Goal: Information Seeking & Learning: Find specific fact

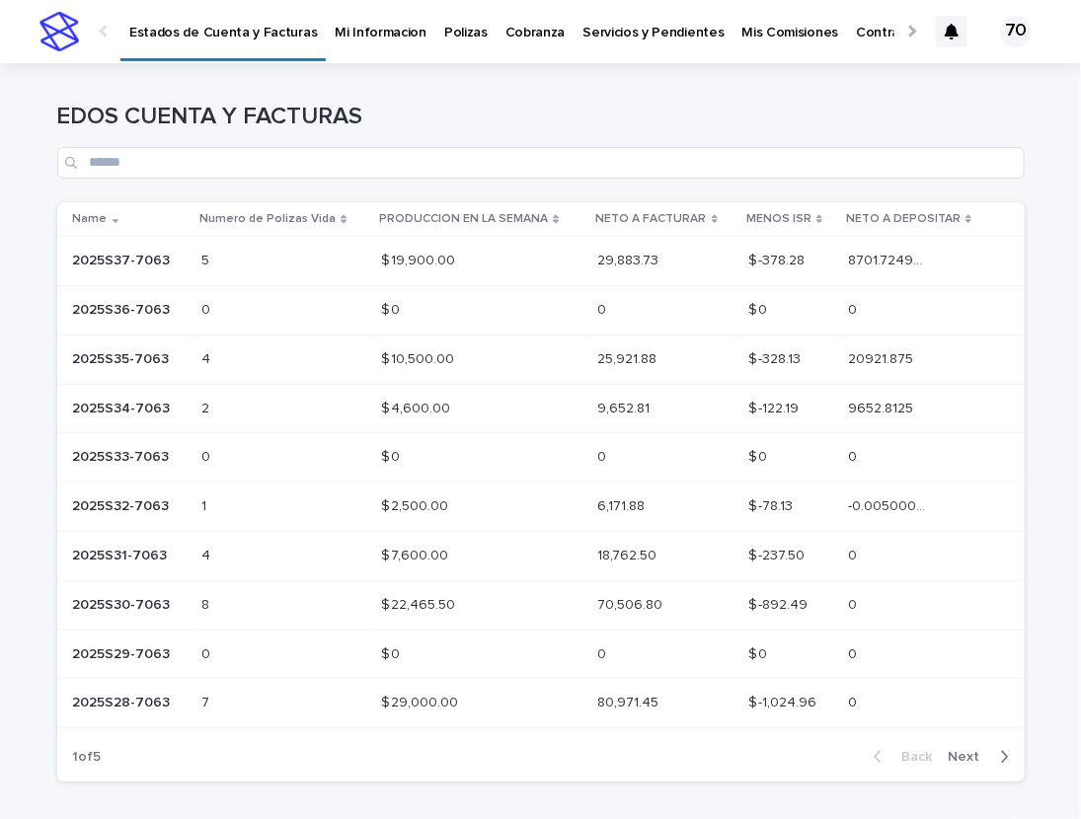
click at [139, 263] on p "2025S37-7063" at bounding box center [124, 259] width 102 height 21
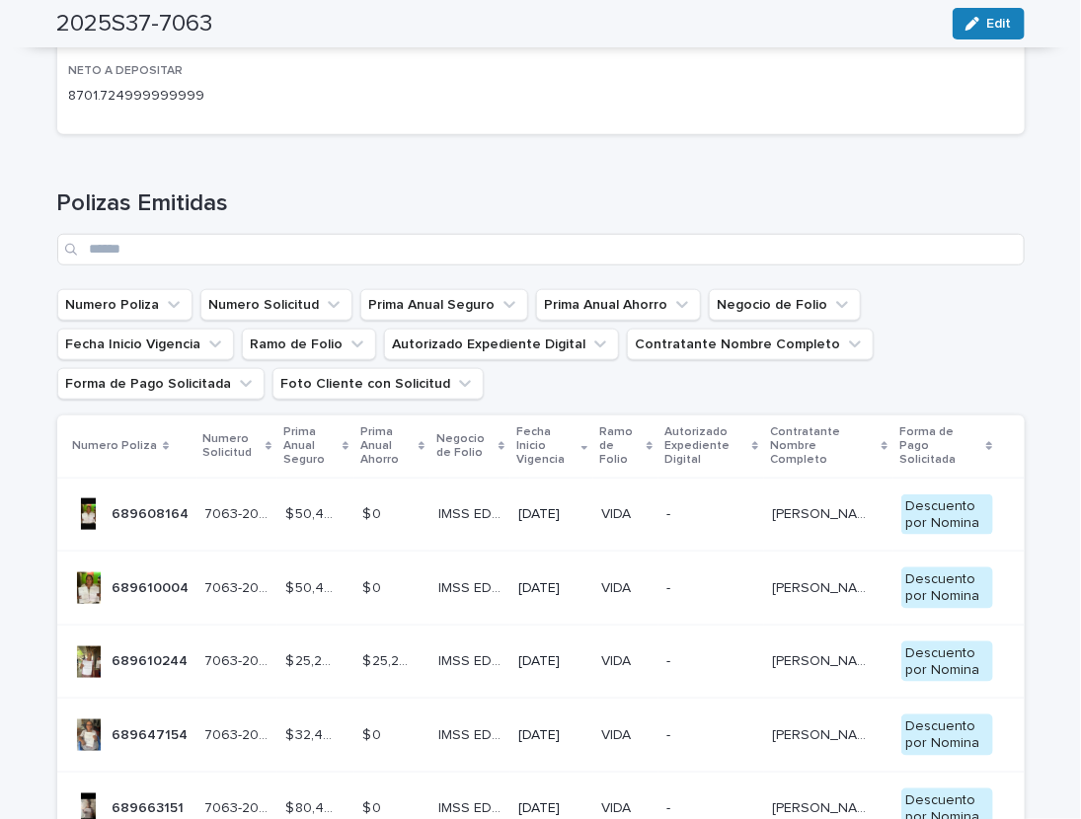
scroll to position [570, 0]
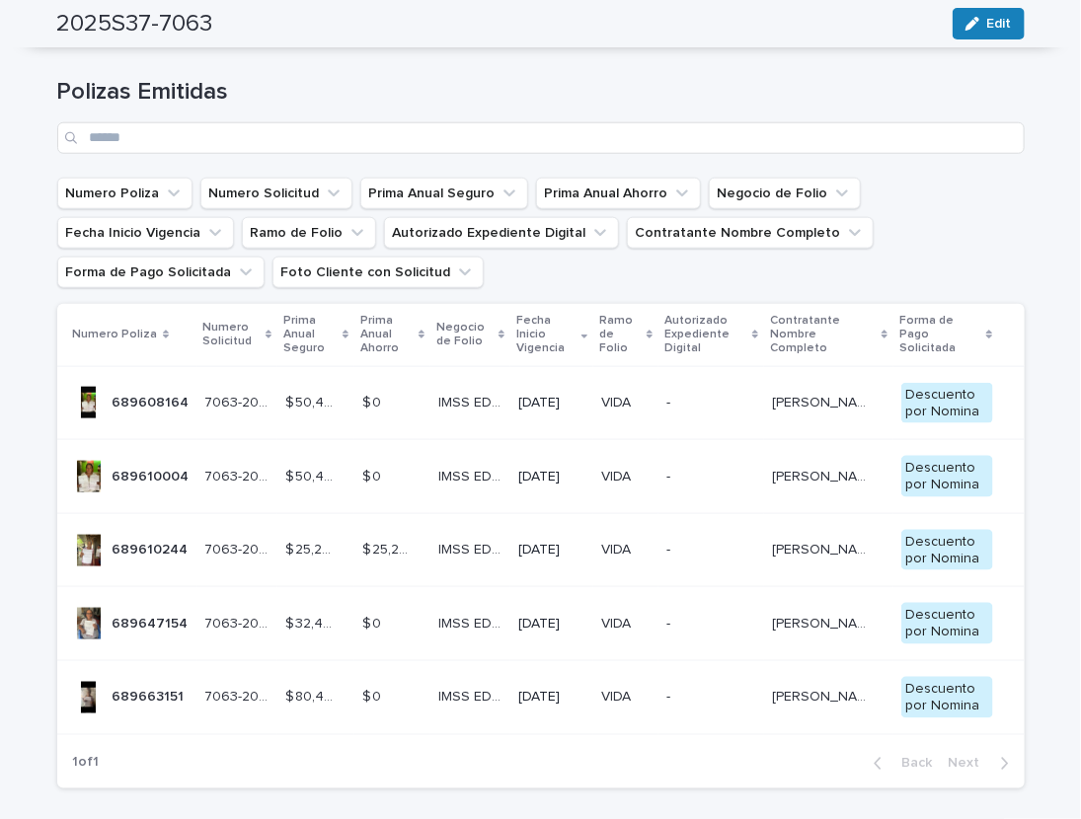
click at [98, 404] on div at bounding box center [89, 403] width 32 height 32
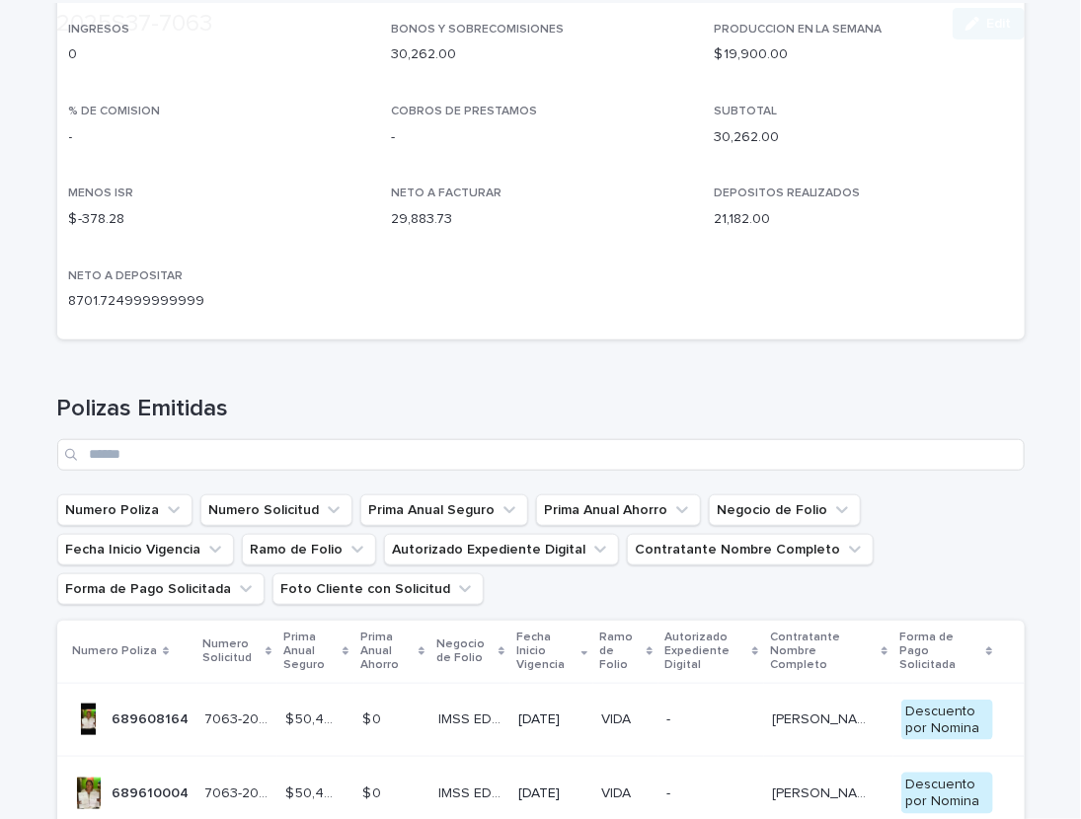
scroll to position [407, 0]
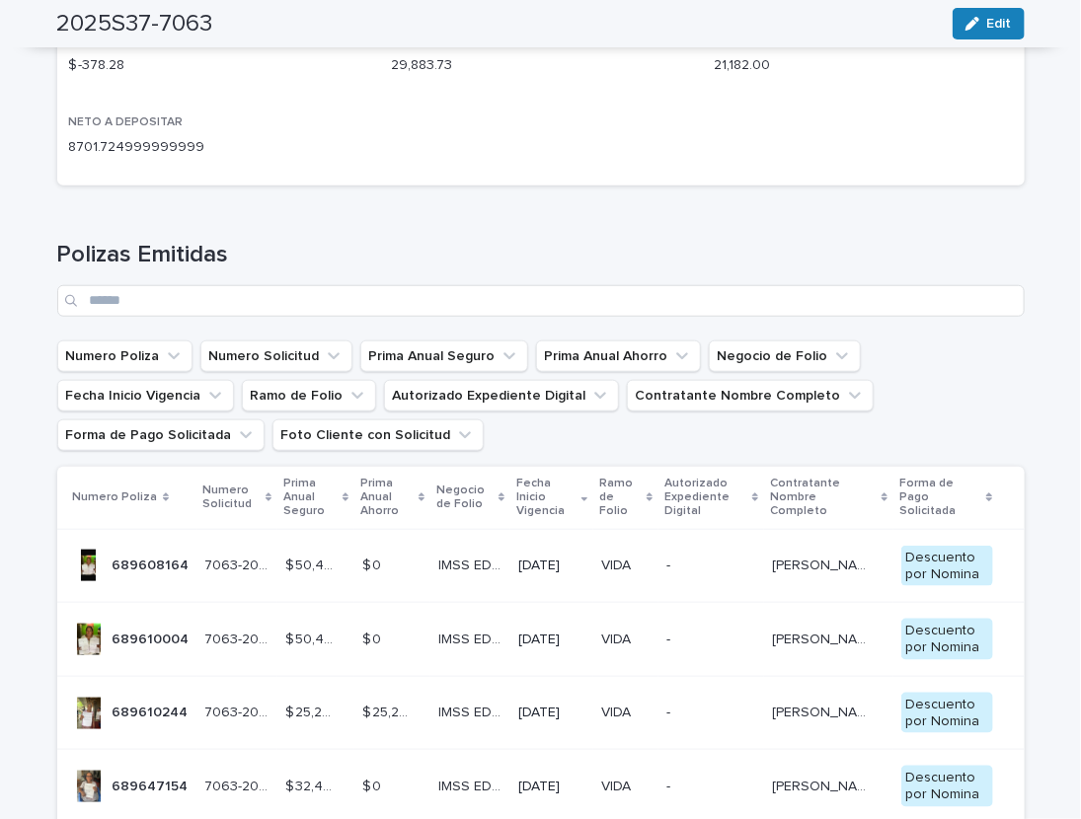
click at [132, 633] on p "689610004" at bounding box center [153, 638] width 81 height 21
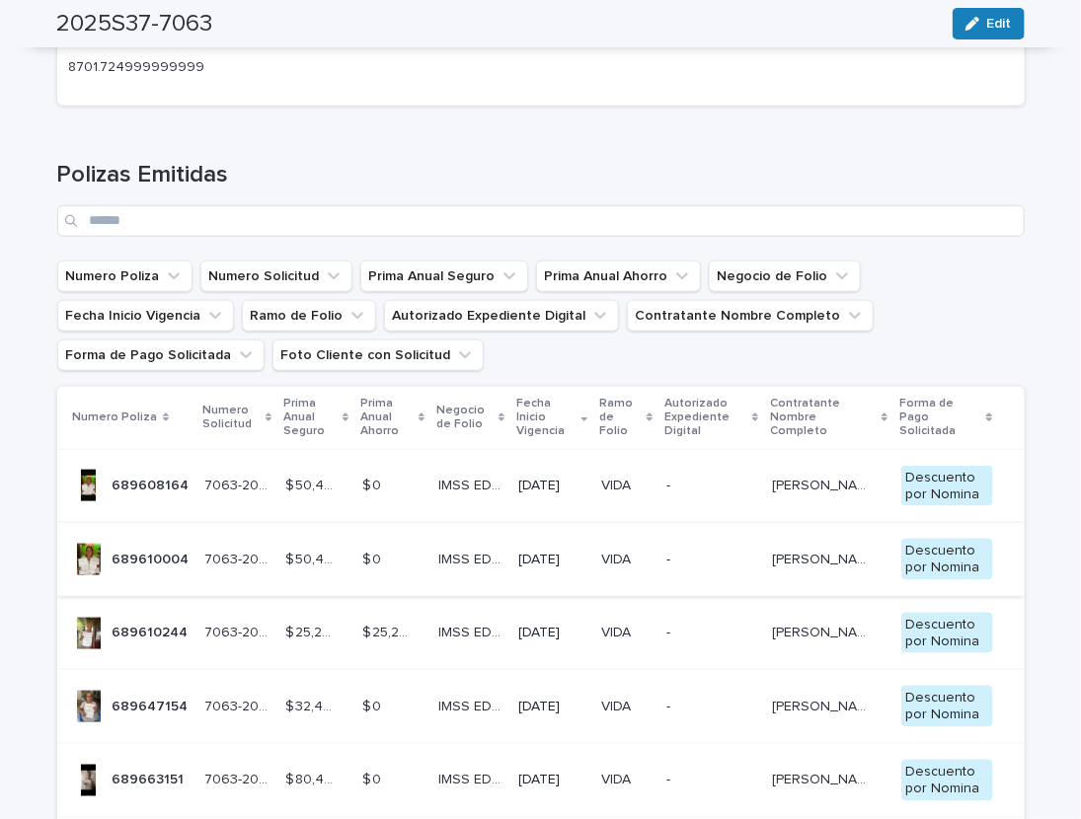
scroll to position [489, 0]
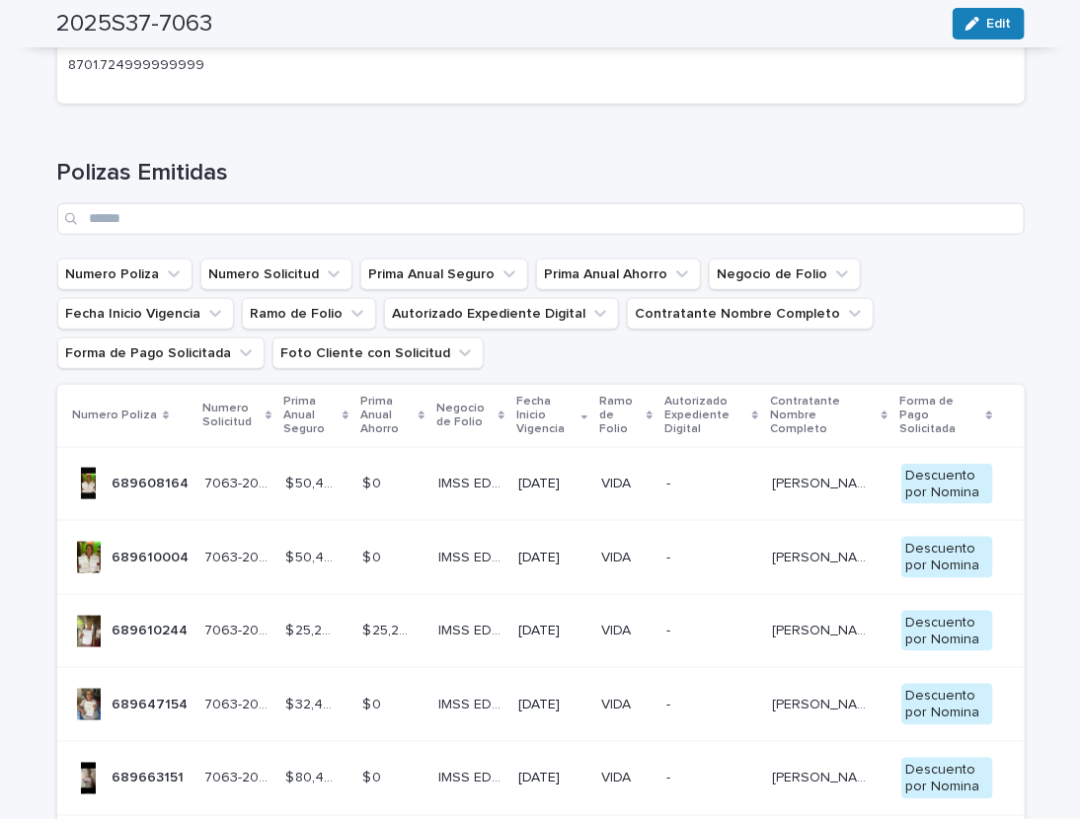
click at [156, 688] on td "689647154 689647154" at bounding box center [127, 705] width 140 height 74
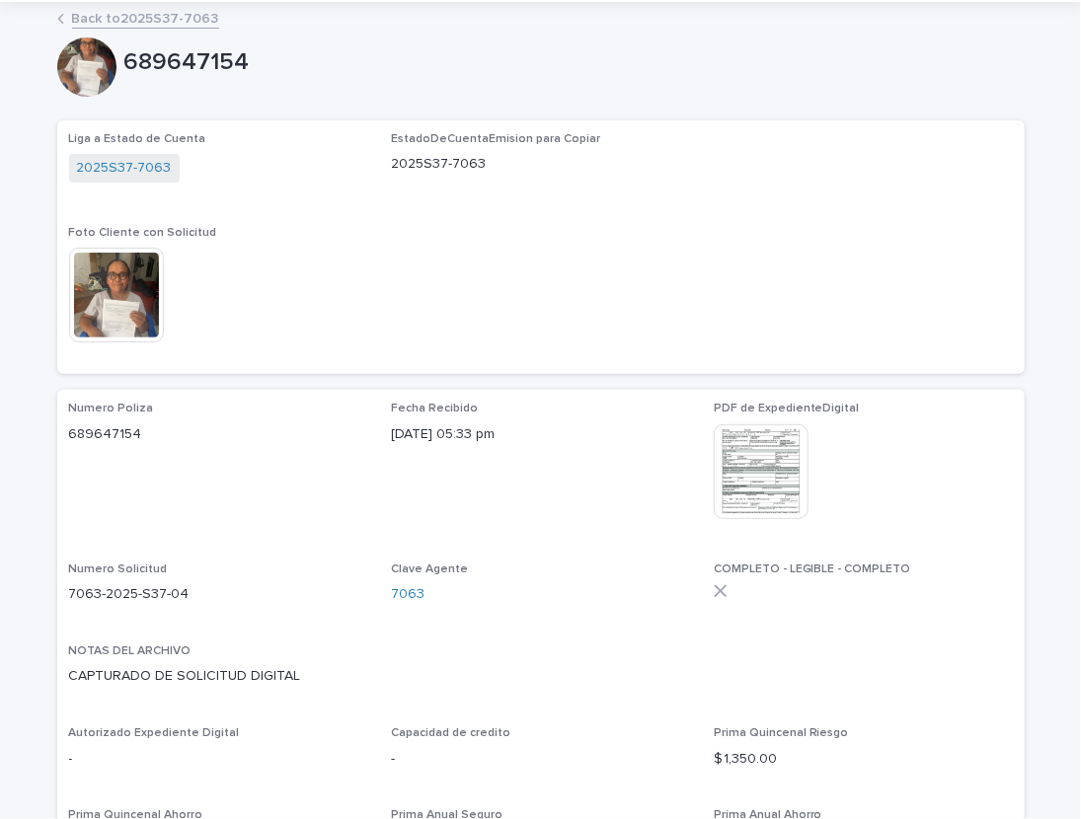
scroll to position [81, 0]
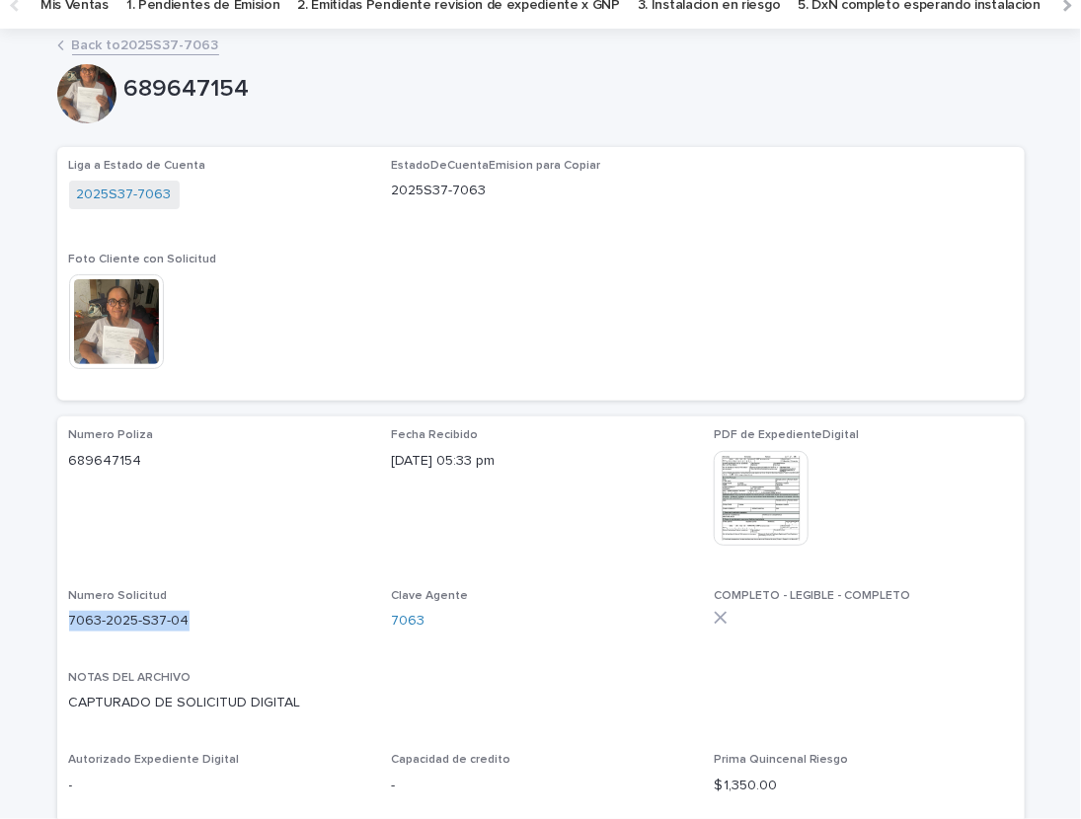
drag, startPoint x: 70, startPoint y: 621, endPoint x: 204, endPoint y: 628, distance: 134.4
click at [204, 628] on p "7063-2025-S37-04" at bounding box center [218, 621] width 299 height 21
copy p "7063-2025-S37-04"
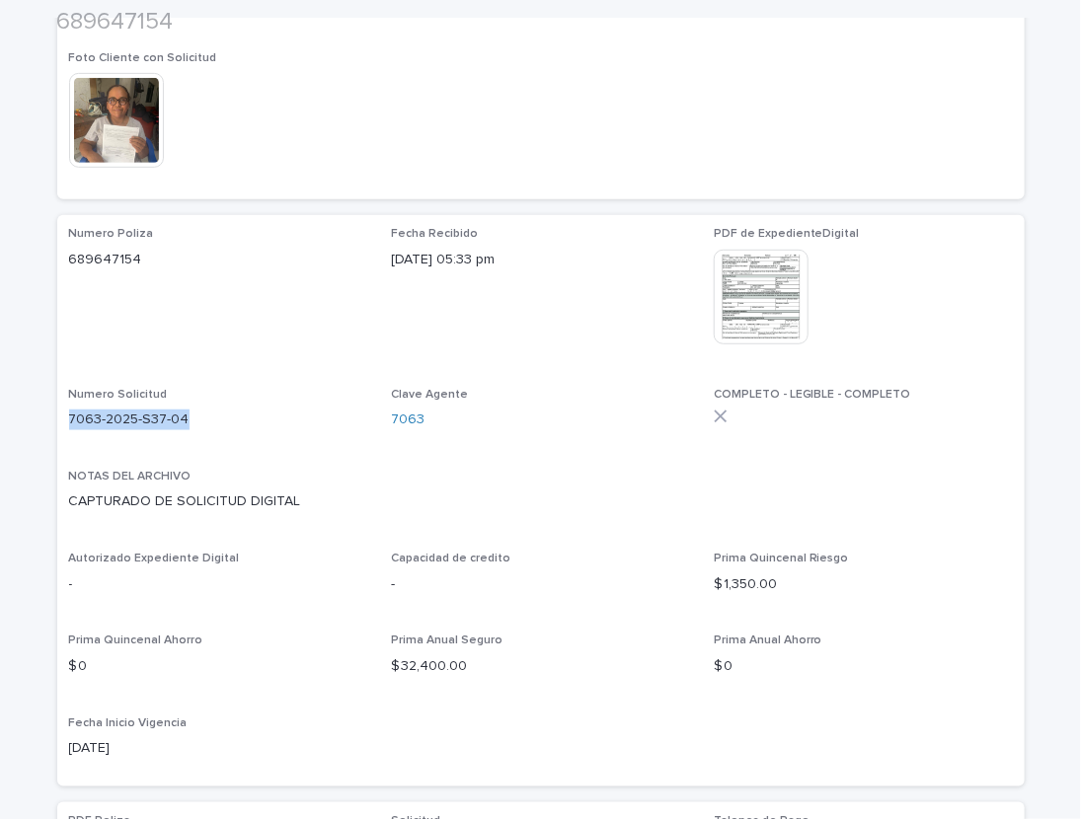
scroll to position [326, 0]
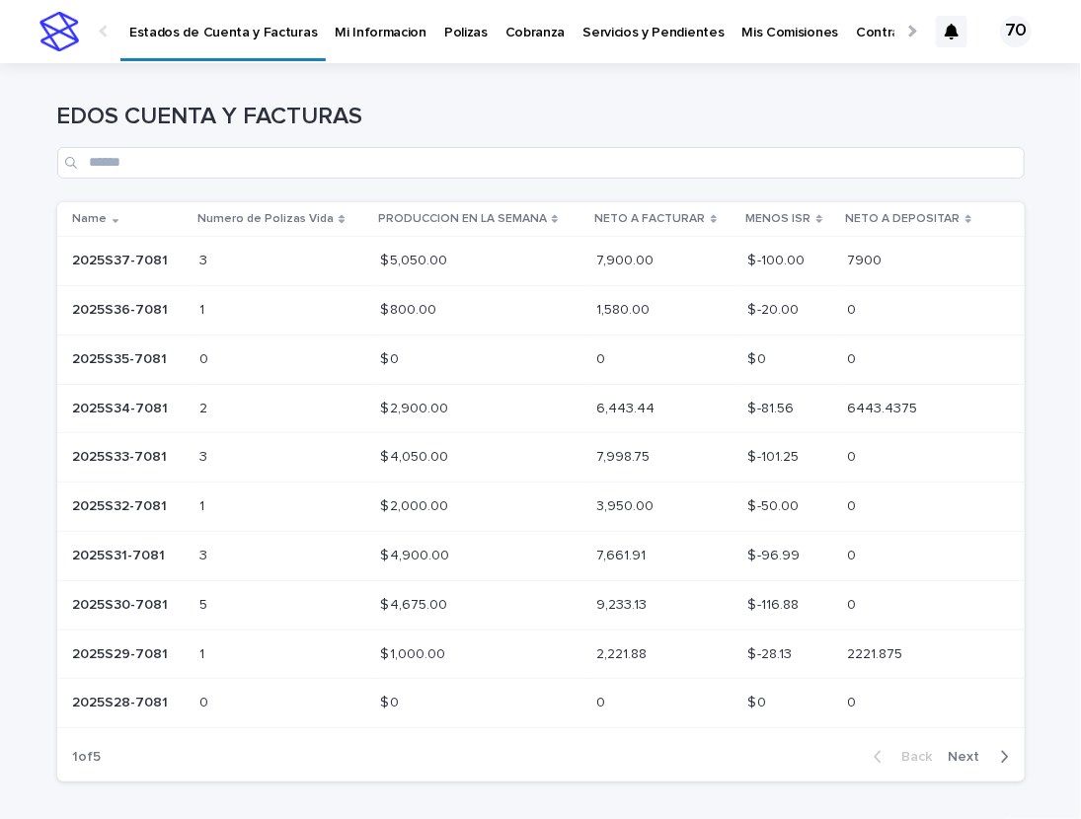
click at [98, 249] on div "2025S37-7081 2025S37-7081" at bounding box center [129, 261] width 112 height 33
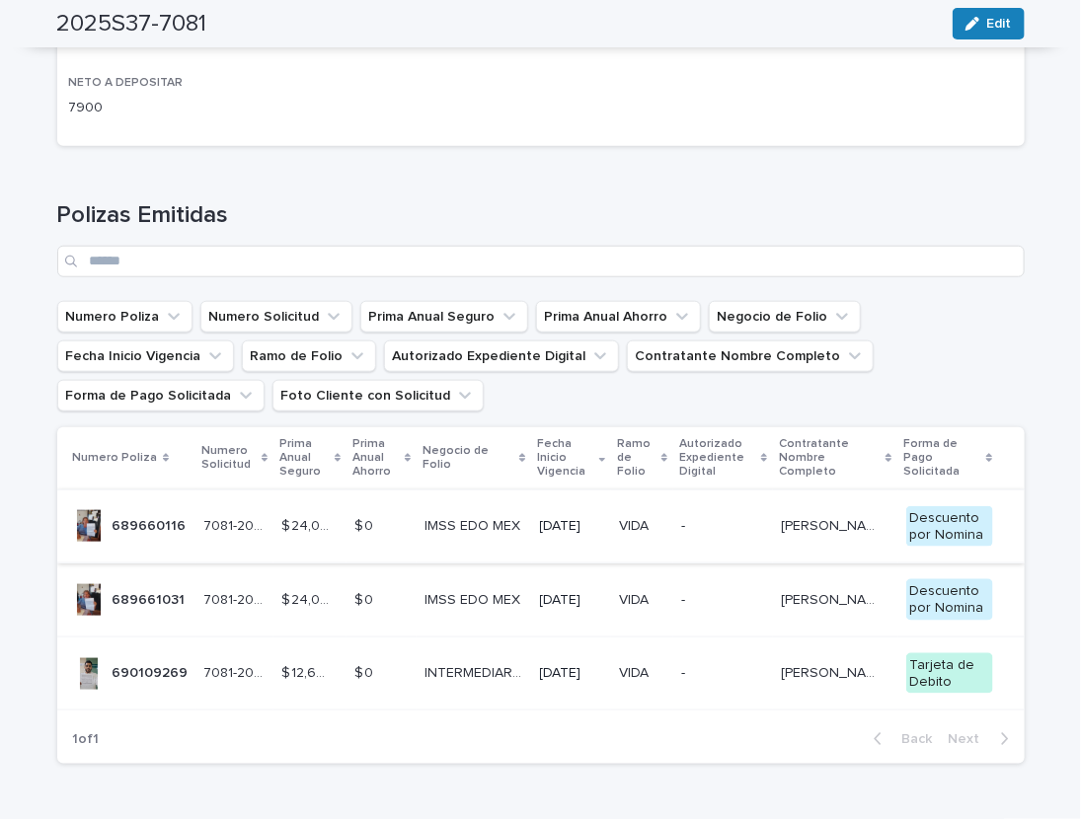
scroll to position [489, 0]
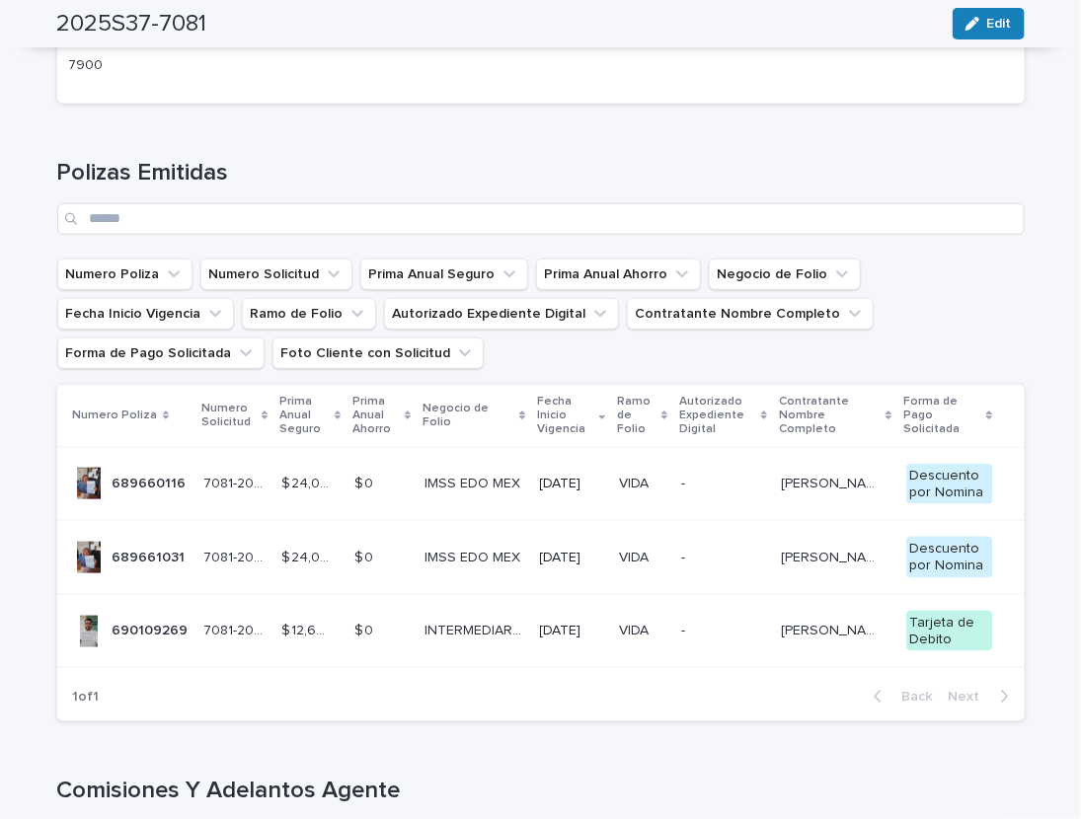
click at [121, 617] on div "690109269 690109269" at bounding box center [151, 631] width 76 height 33
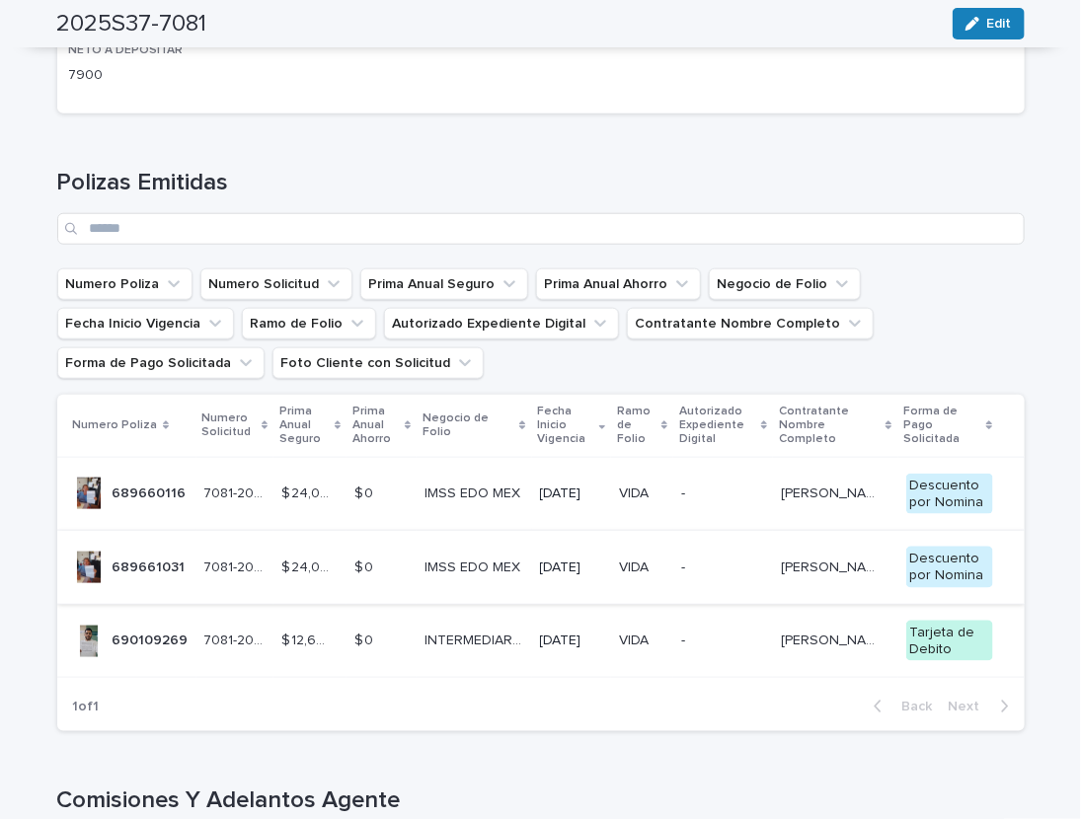
scroll to position [489, 0]
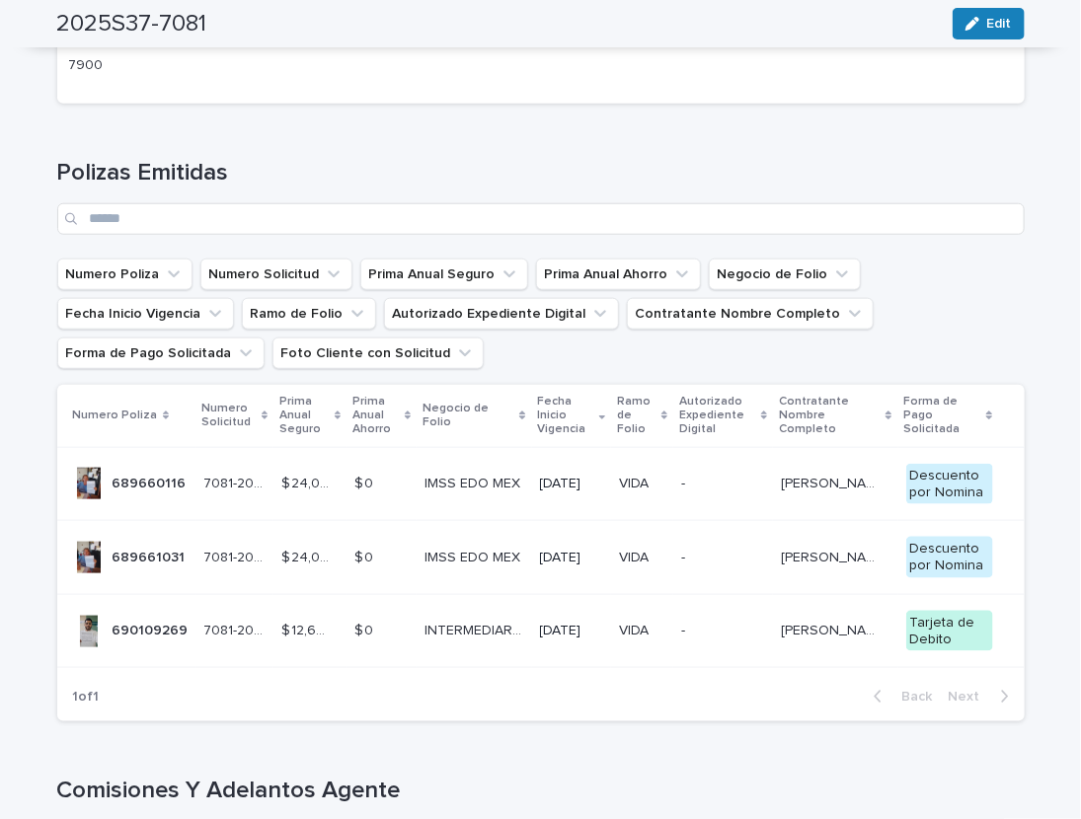
click at [146, 554] on p "689661031" at bounding box center [151, 556] width 77 height 21
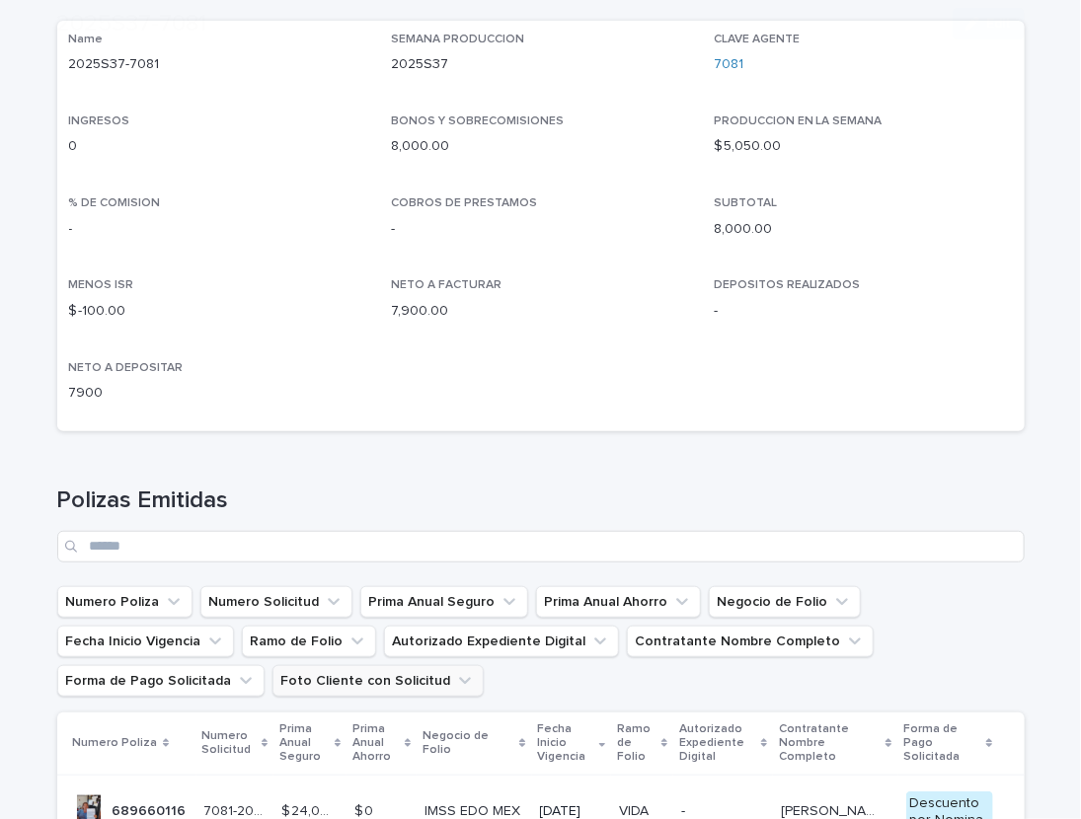
scroll to position [407, 0]
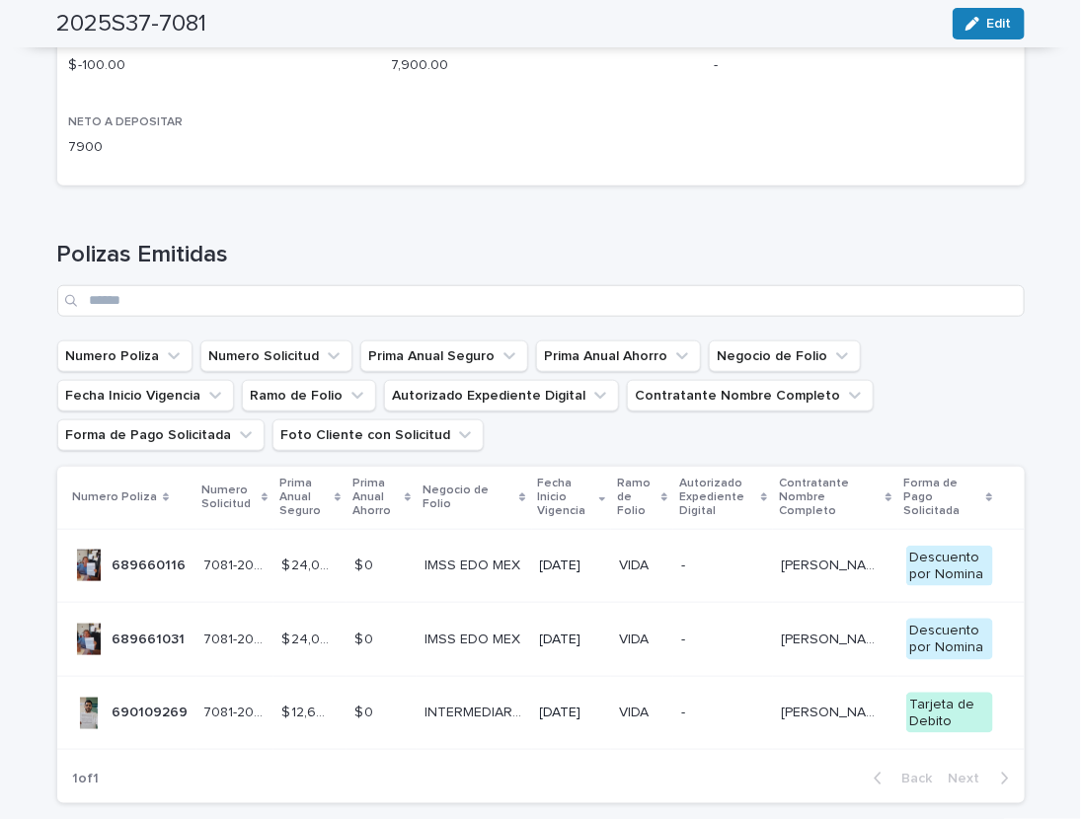
click at [130, 571] on p "689660116" at bounding box center [152, 564] width 78 height 21
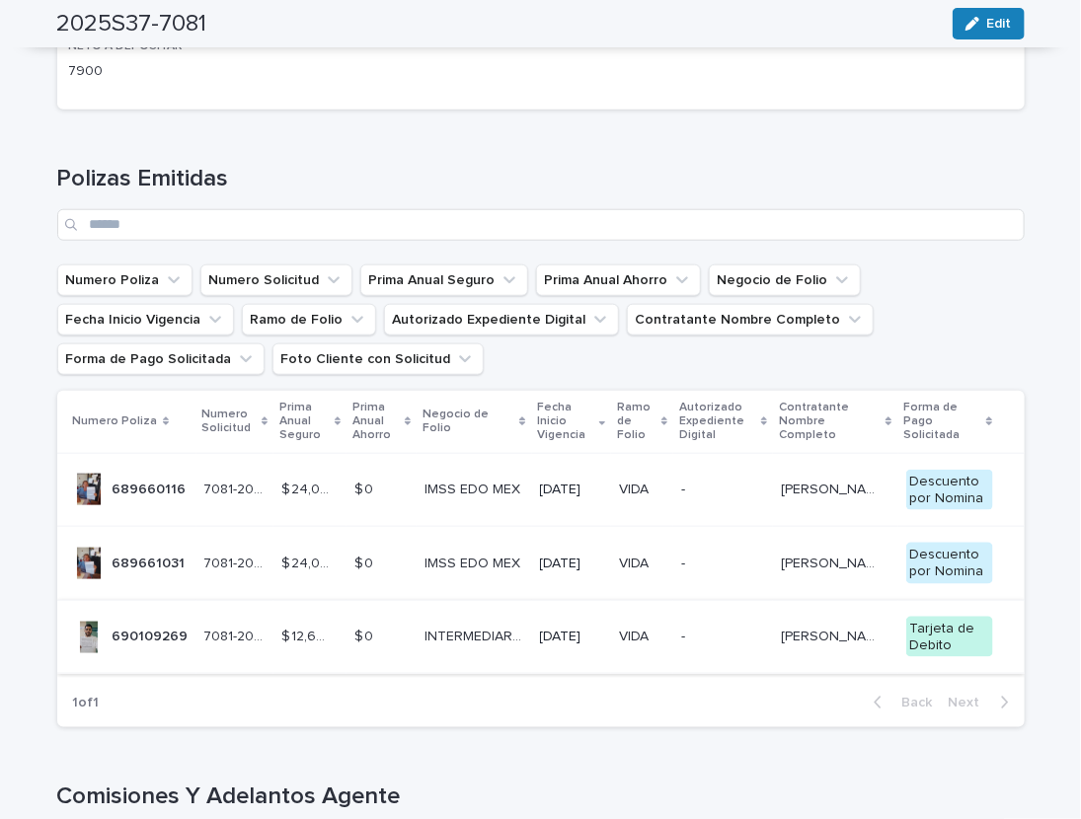
scroll to position [489, 0]
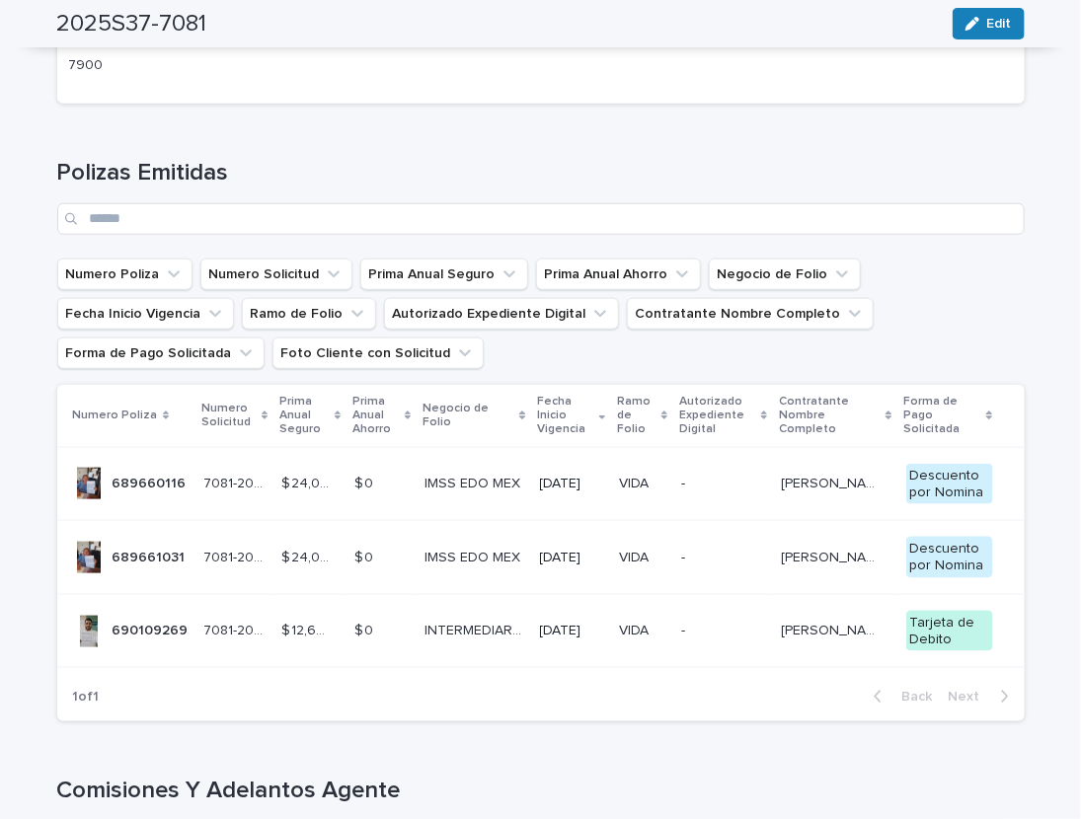
click at [159, 643] on div "690109269 690109269" at bounding box center [151, 631] width 76 height 33
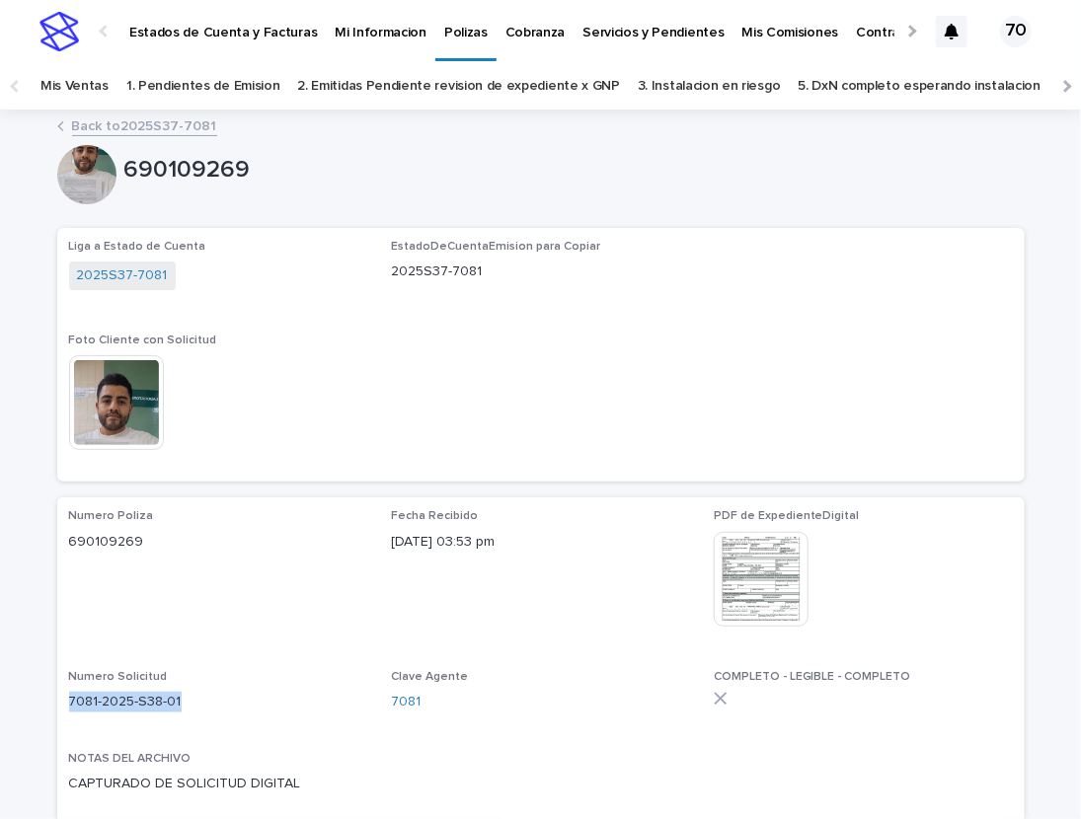
drag, startPoint x: 71, startPoint y: 701, endPoint x: 206, endPoint y: 703, distance: 135.2
click at [206, 702] on p "7081-2025-S38-01" at bounding box center [218, 702] width 299 height 21
copy p "7081-2025-S38-01"
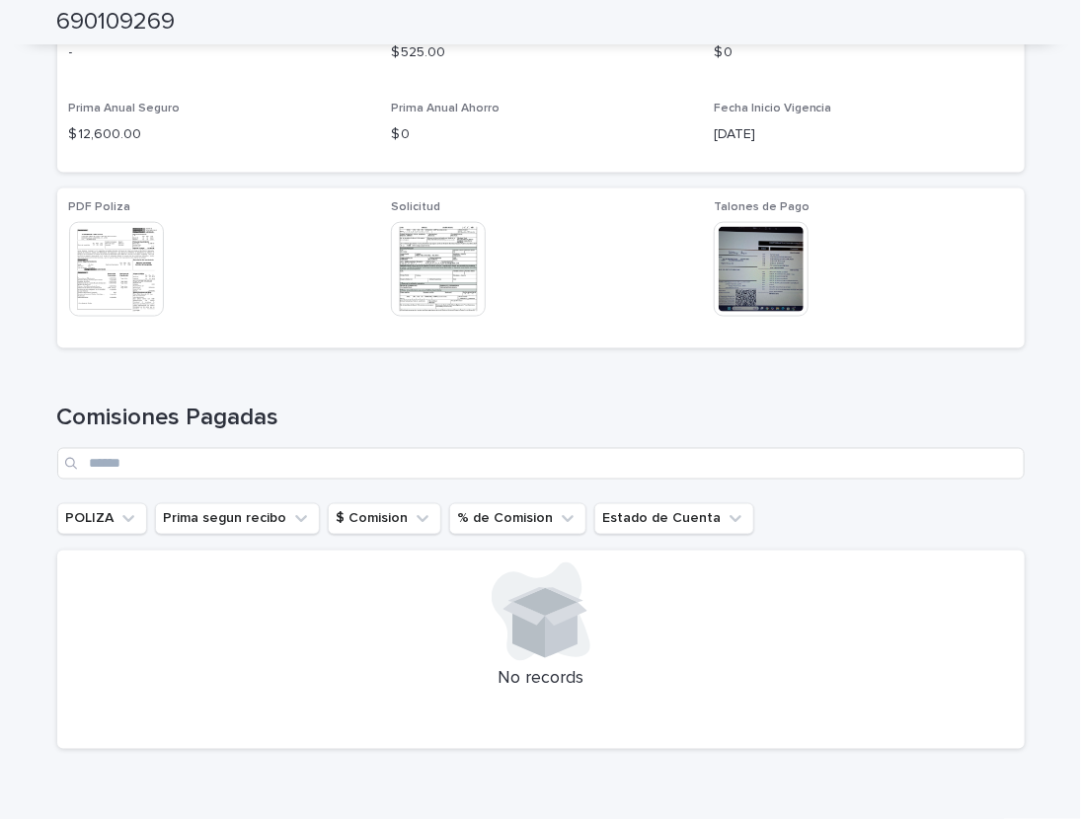
scroll to position [407, 0]
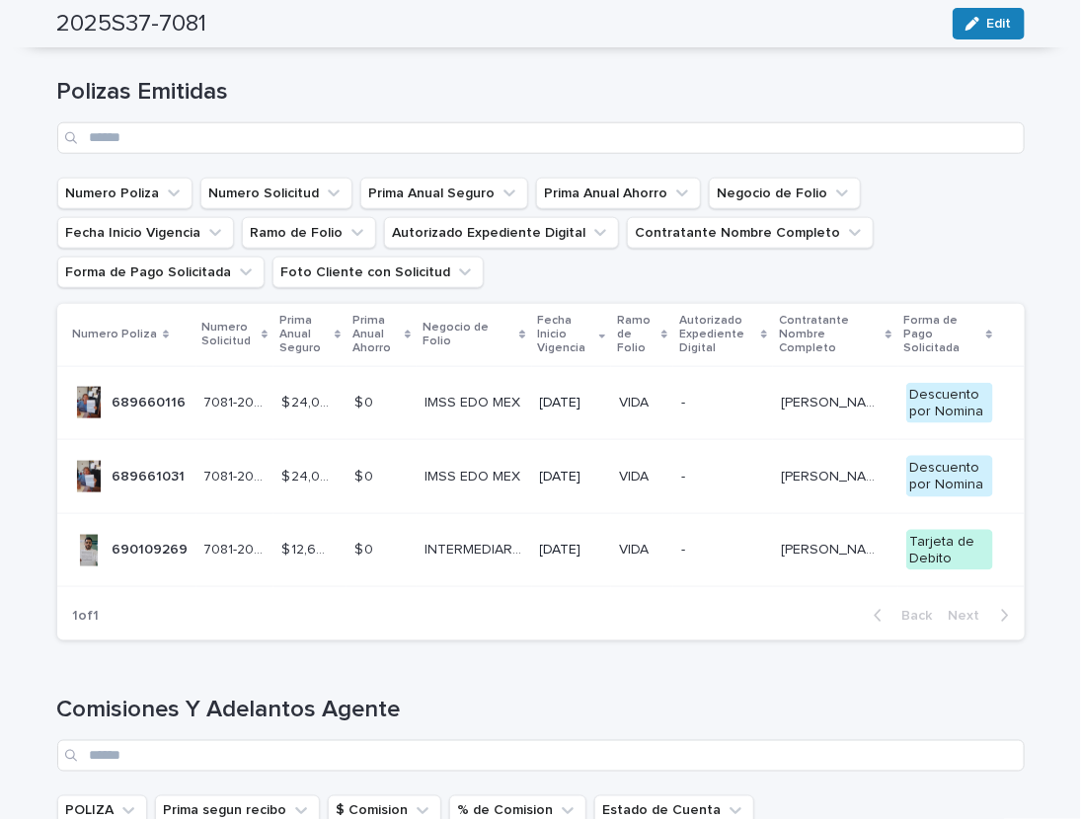
scroll to position [163, 0]
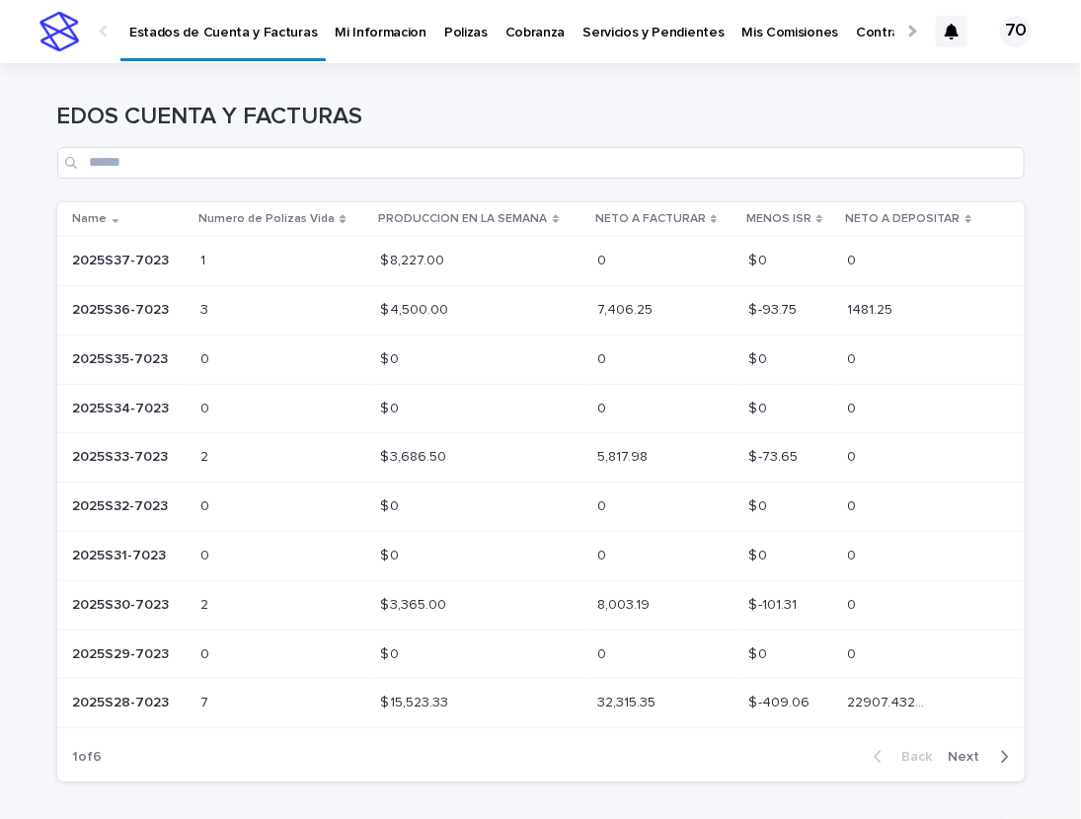
click at [129, 254] on p "2025S37-7023" at bounding box center [123, 259] width 101 height 21
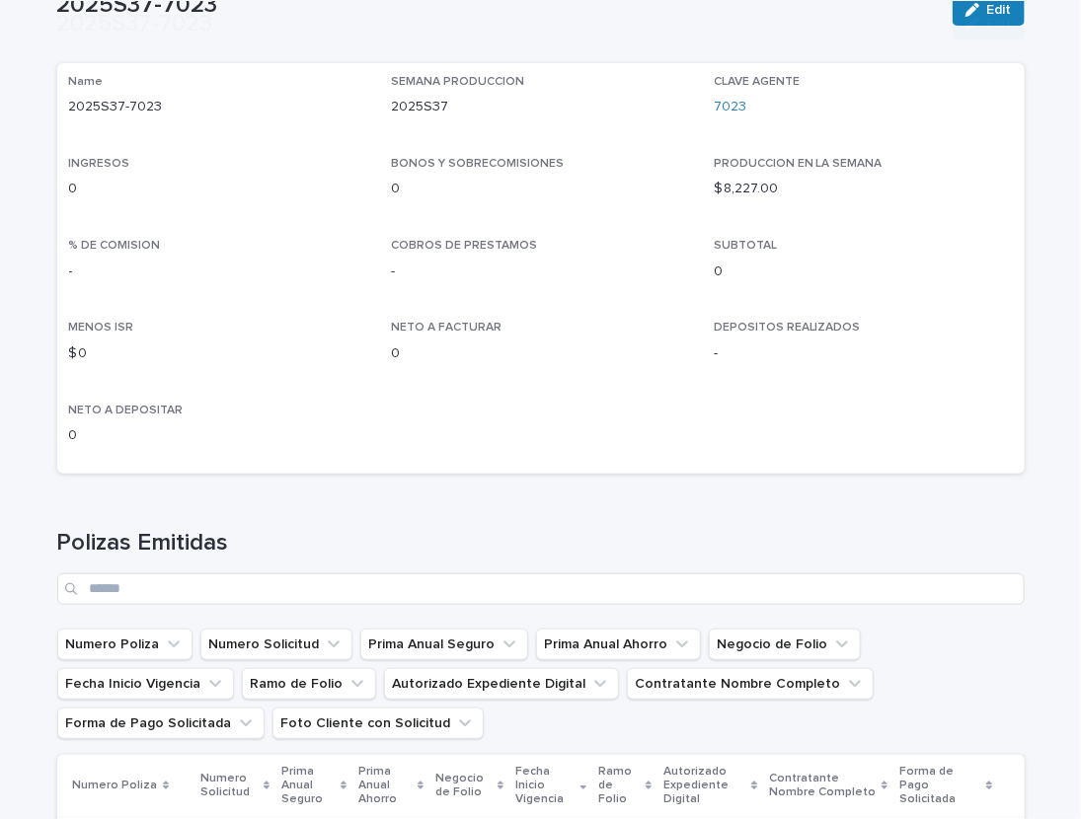
scroll to position [407, 0]
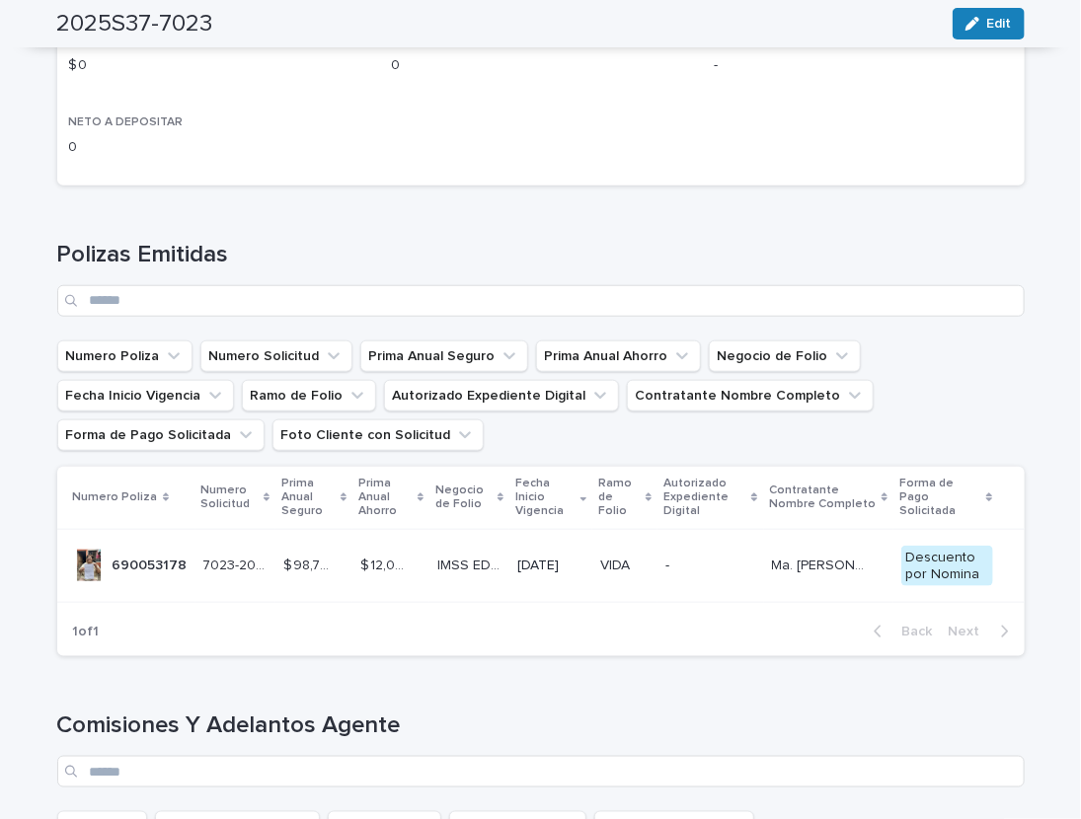
click at [144, 561] on p "690053178" at bounding box center [152, 564] width 79 height 21
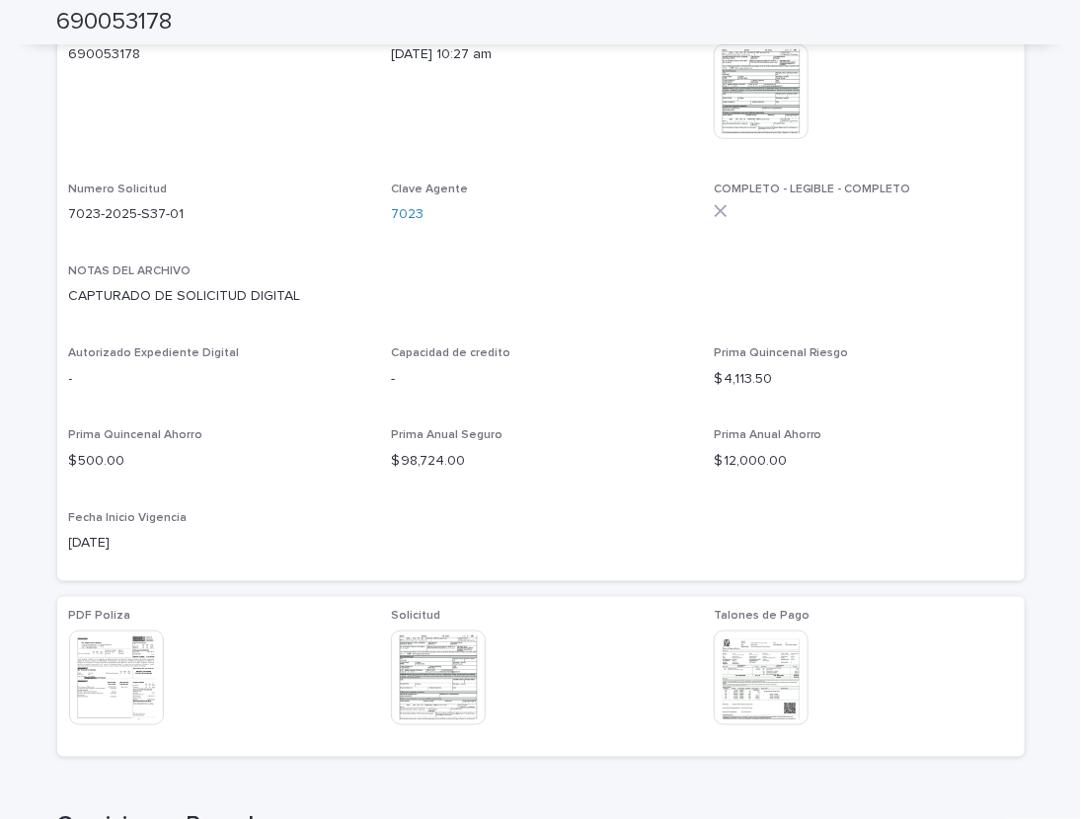
scroll to position [544, 0]
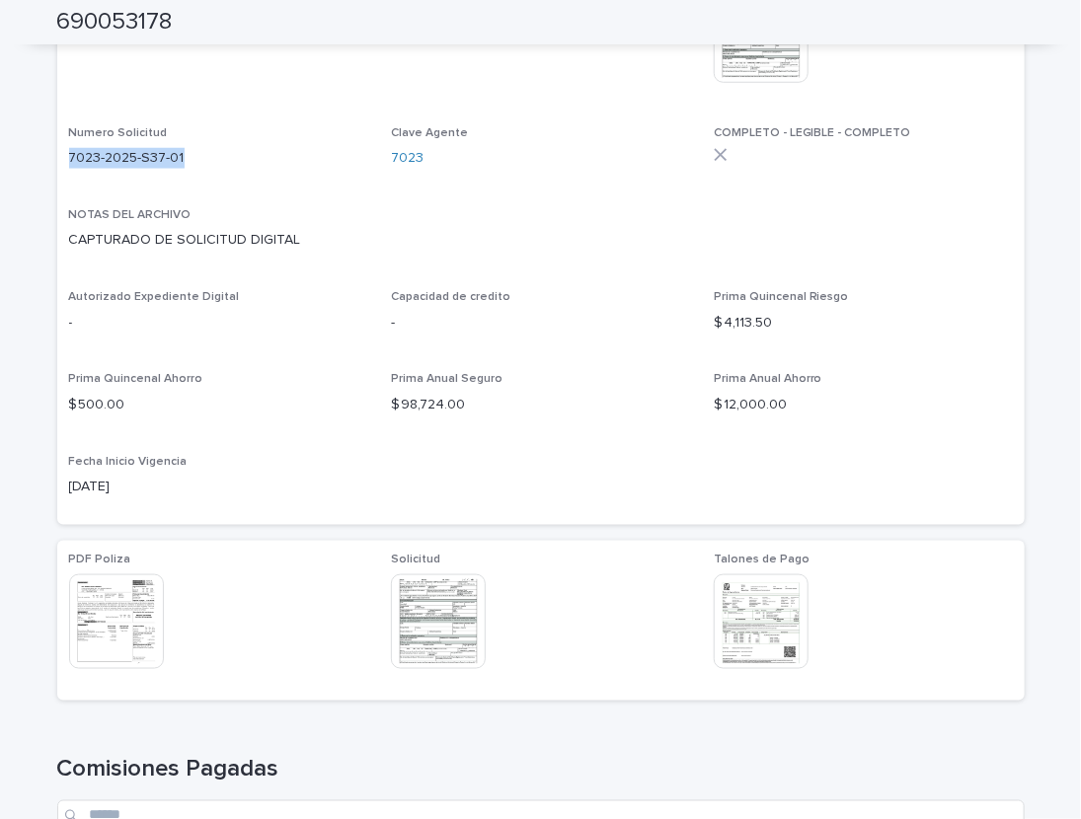
drag, startPoint x: 71, startPoint y: 158, endPoint x: 212, endPoint y: 173, distance: 141.9
click at [212, 169] on div "7023-2025-S37-01" at bounding box center [218, 156] width 299 height 25
copy p "7023-2025-S37-01"
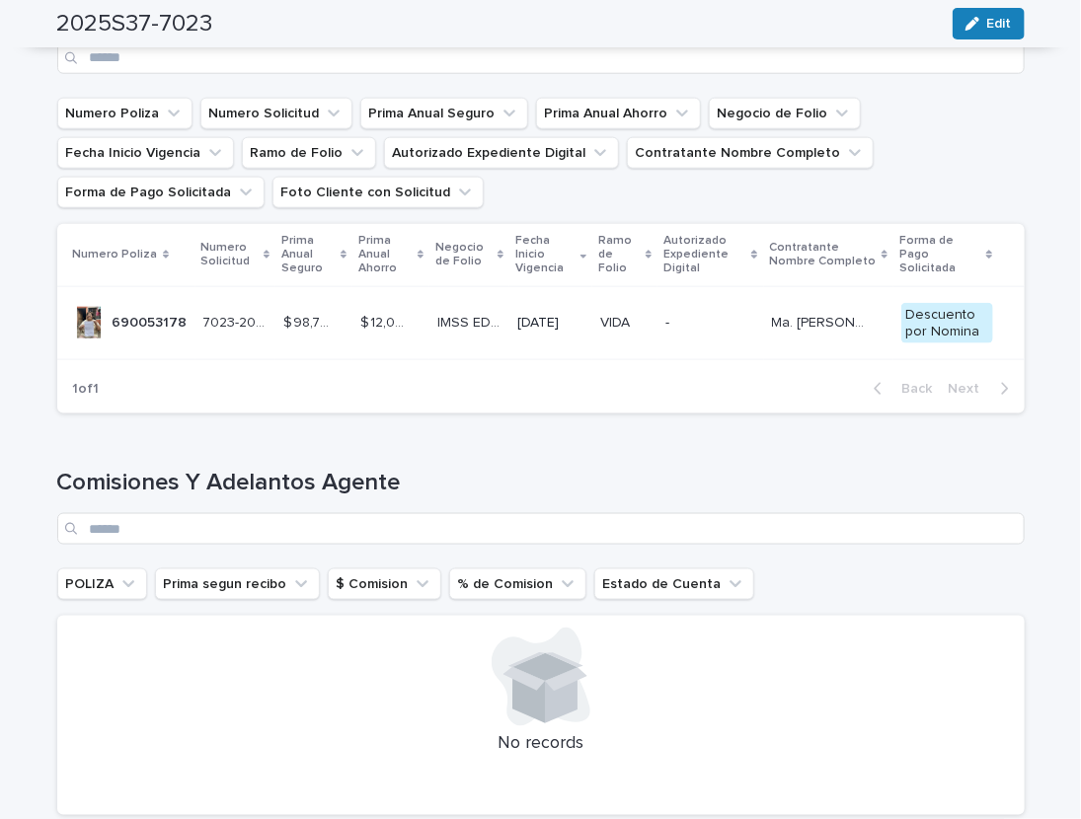
scroll to position [651, 0]
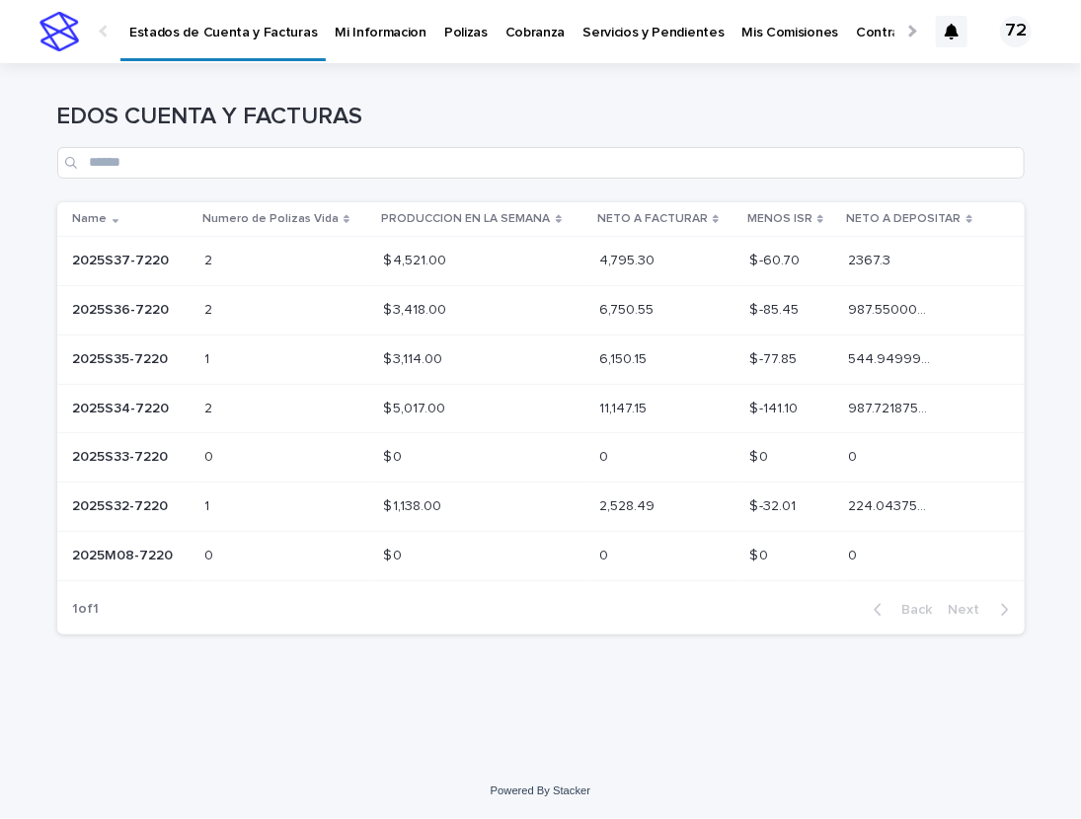
click at [124, 262] on p "2025S37-7220" at bounding box center [123, 259] width 101 height 21
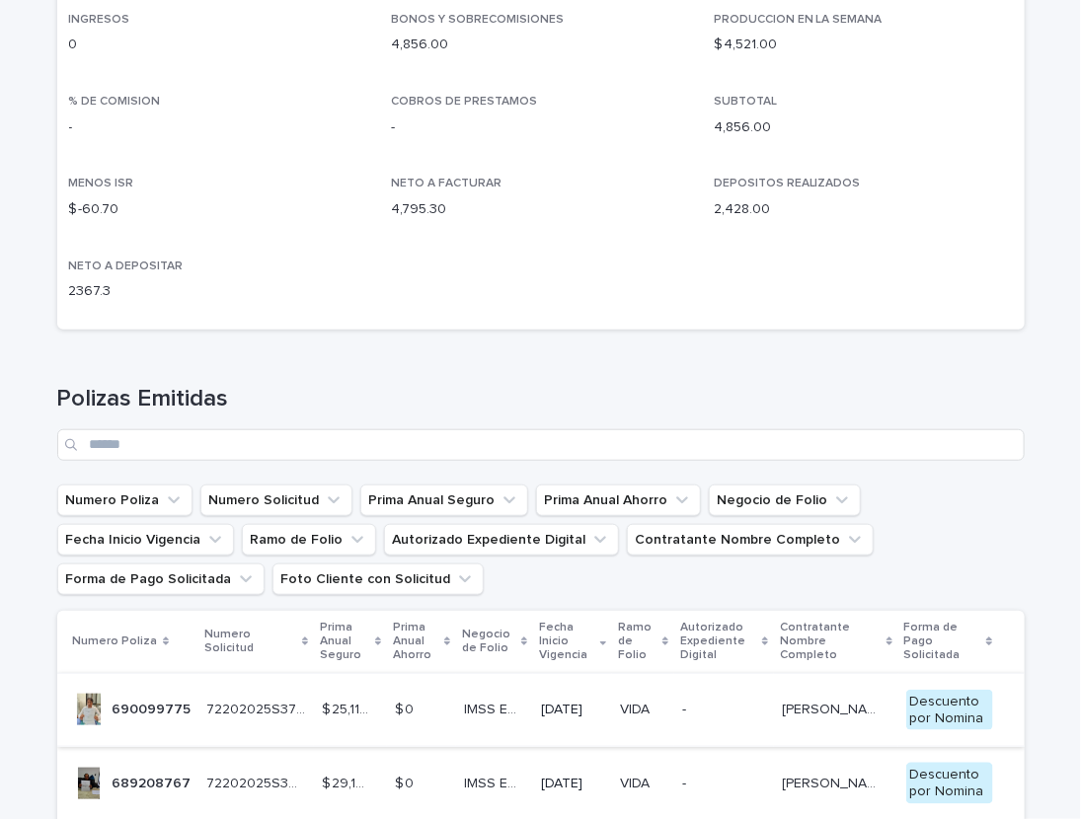
scroll to position [489, 0]
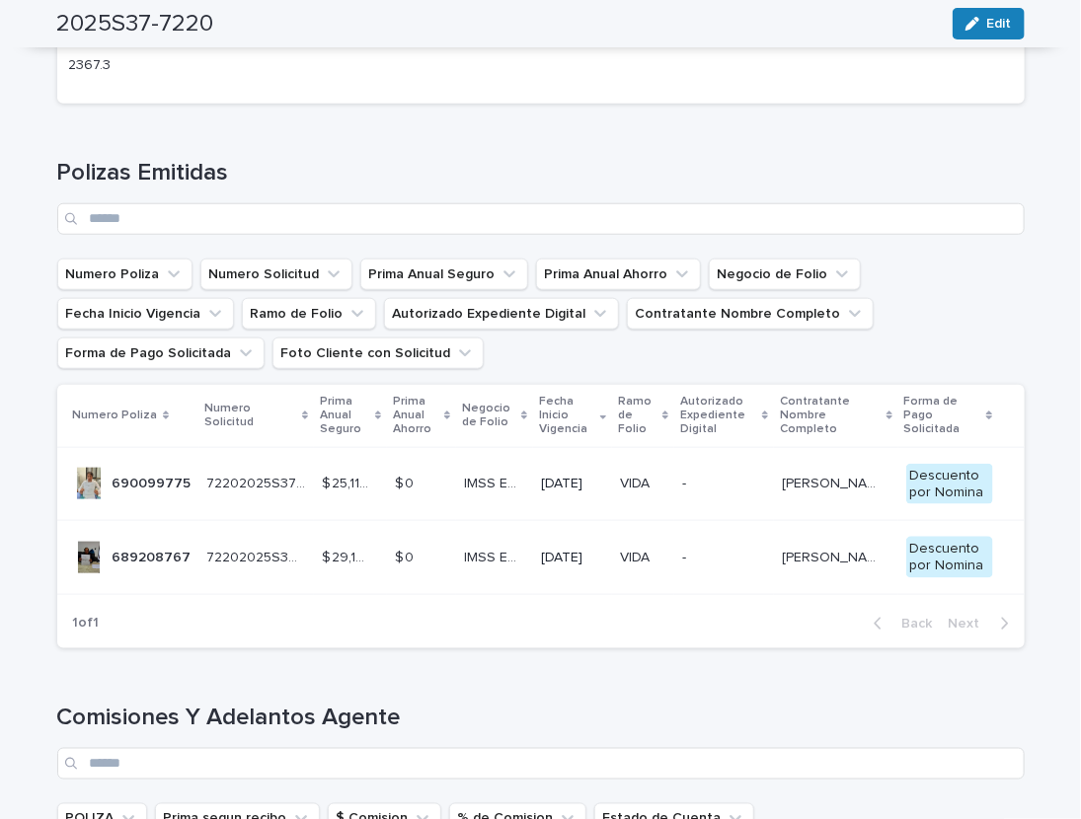
click at [151, 476] on p "690099775" at bounding box center [154, 482] width 83 height 21
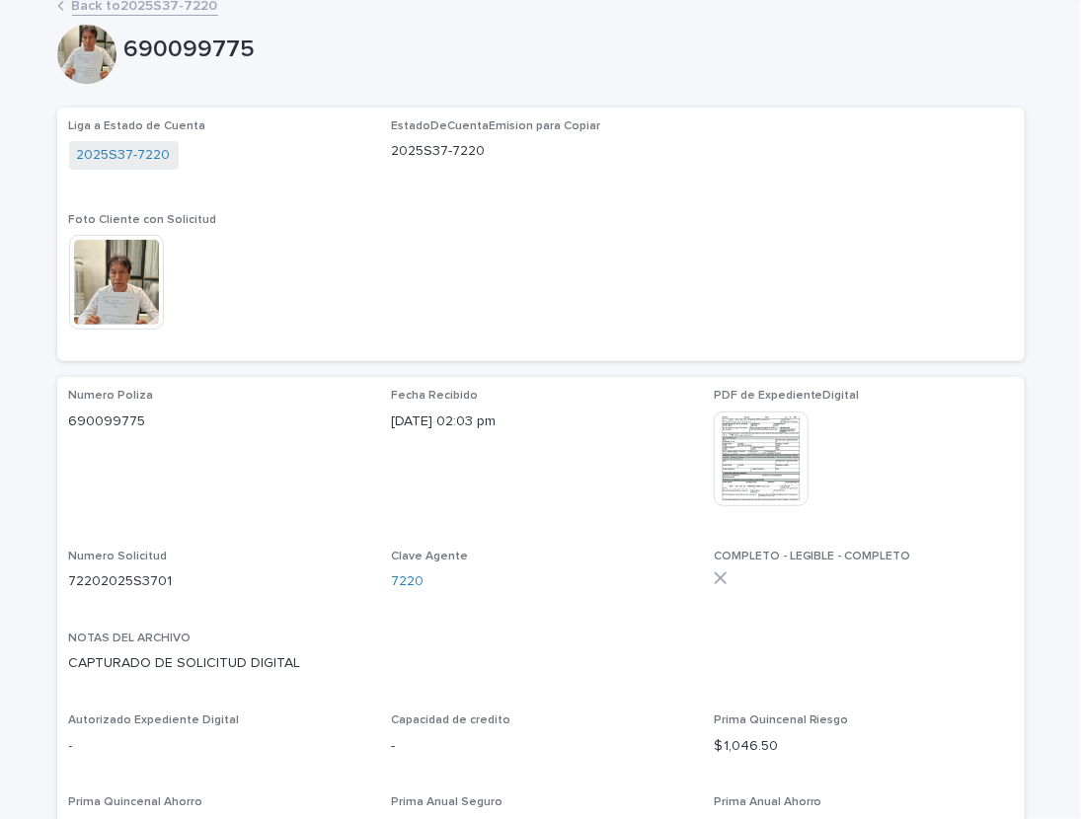
scroll to position [163, 0]
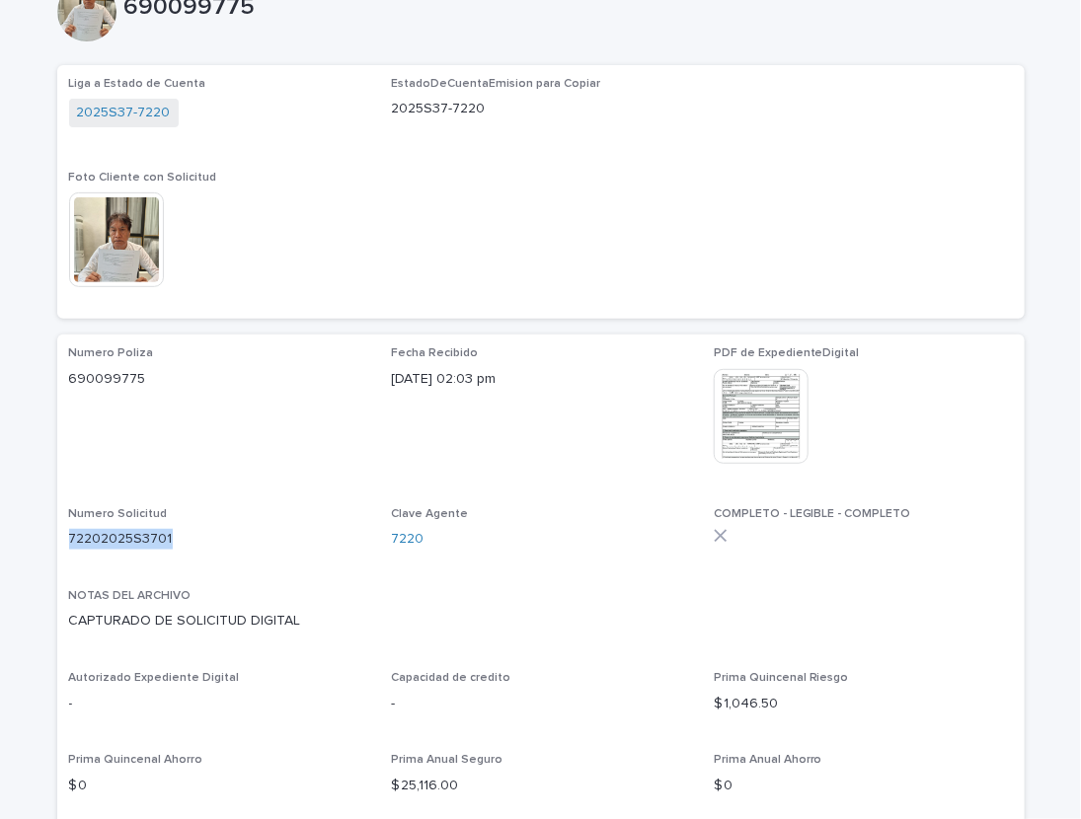
drag, startPoint x: 71, startPoint y: 538, endPoint x: 187, endPoint y: 528, distance: 115.9
click at [187, 528] on div "72202025S3701" at bounding box center [218, 537] width 299 height 25
copy p "72202025S3701"
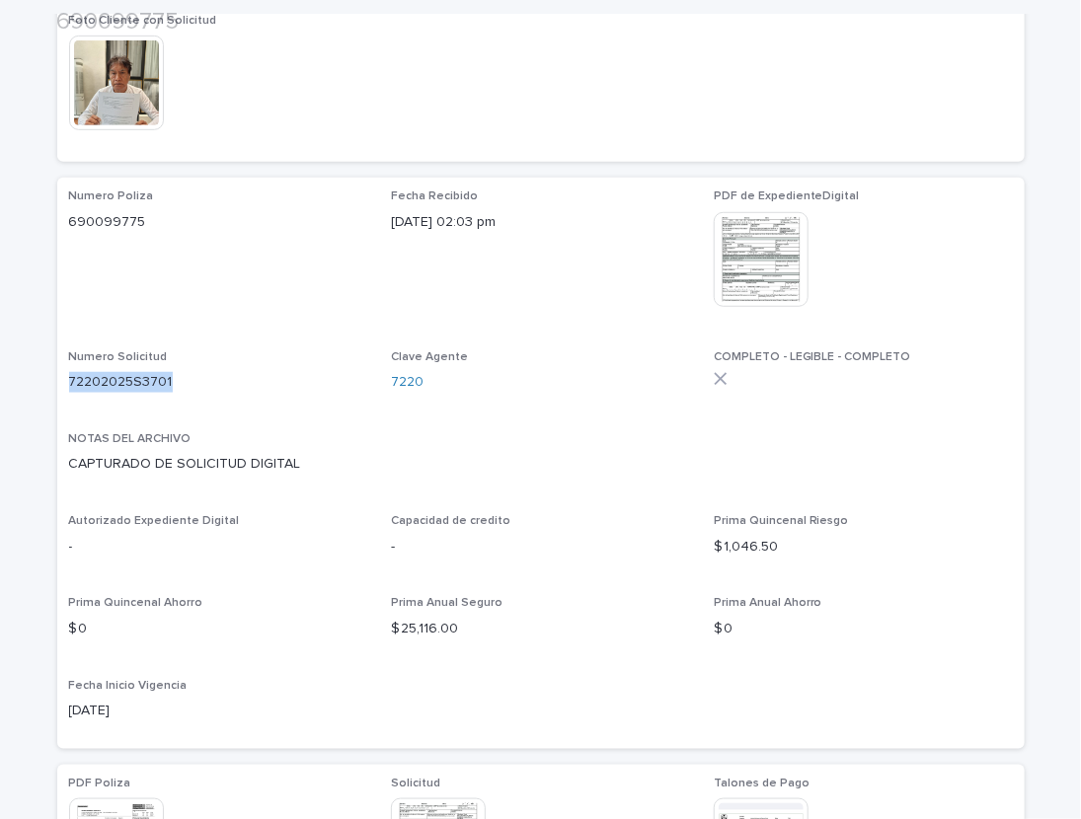
scroll to position [407, 0]
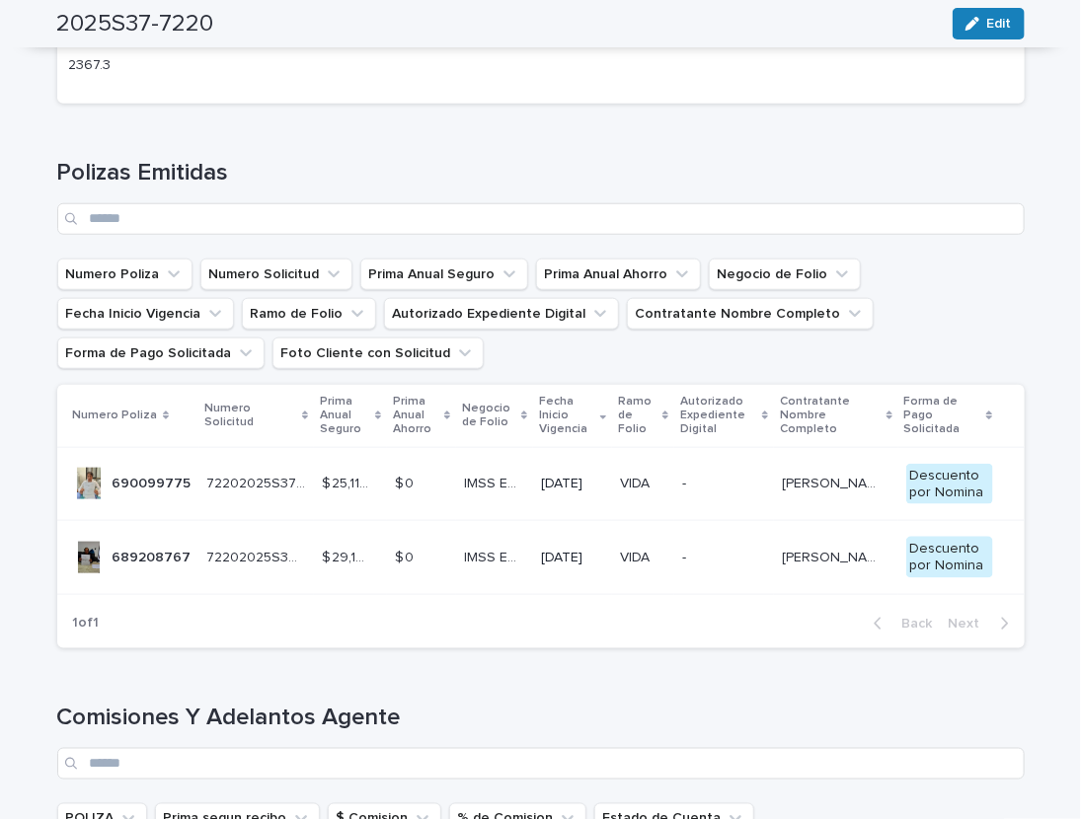
scroll to position [570, 0]
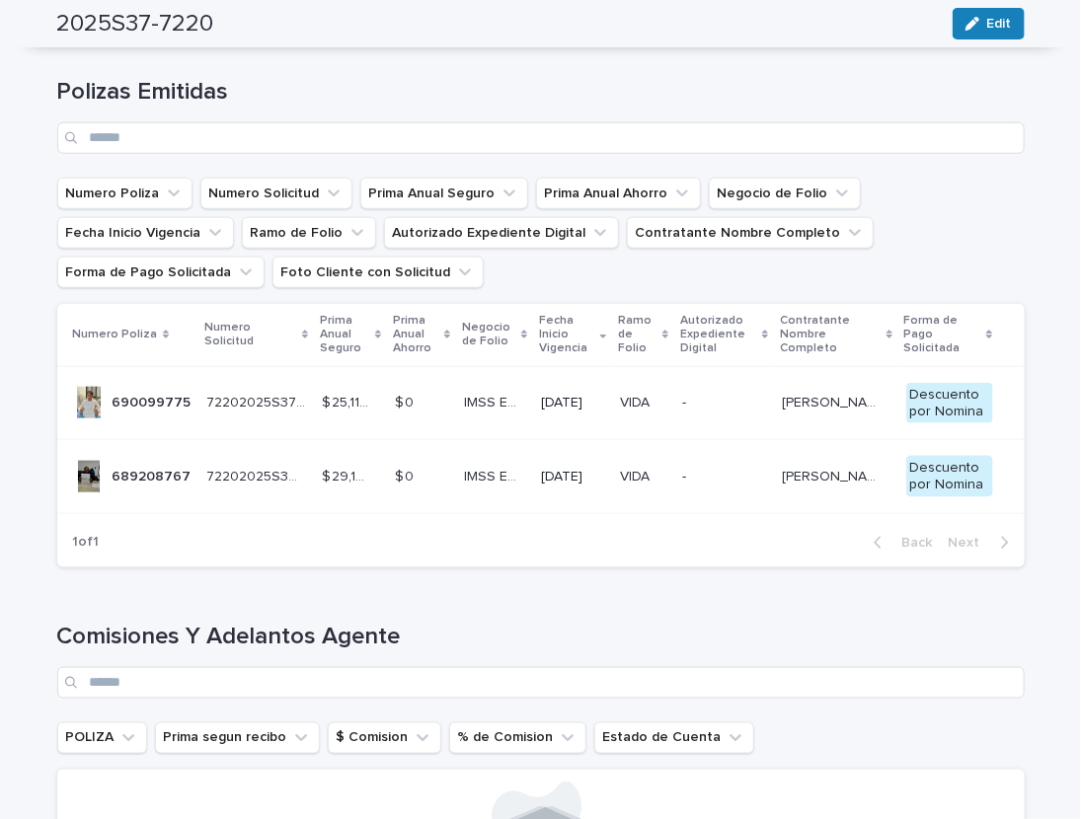
click at [115, 466] on p "689208767" at bounding box center [154, 475] width 83 height 21
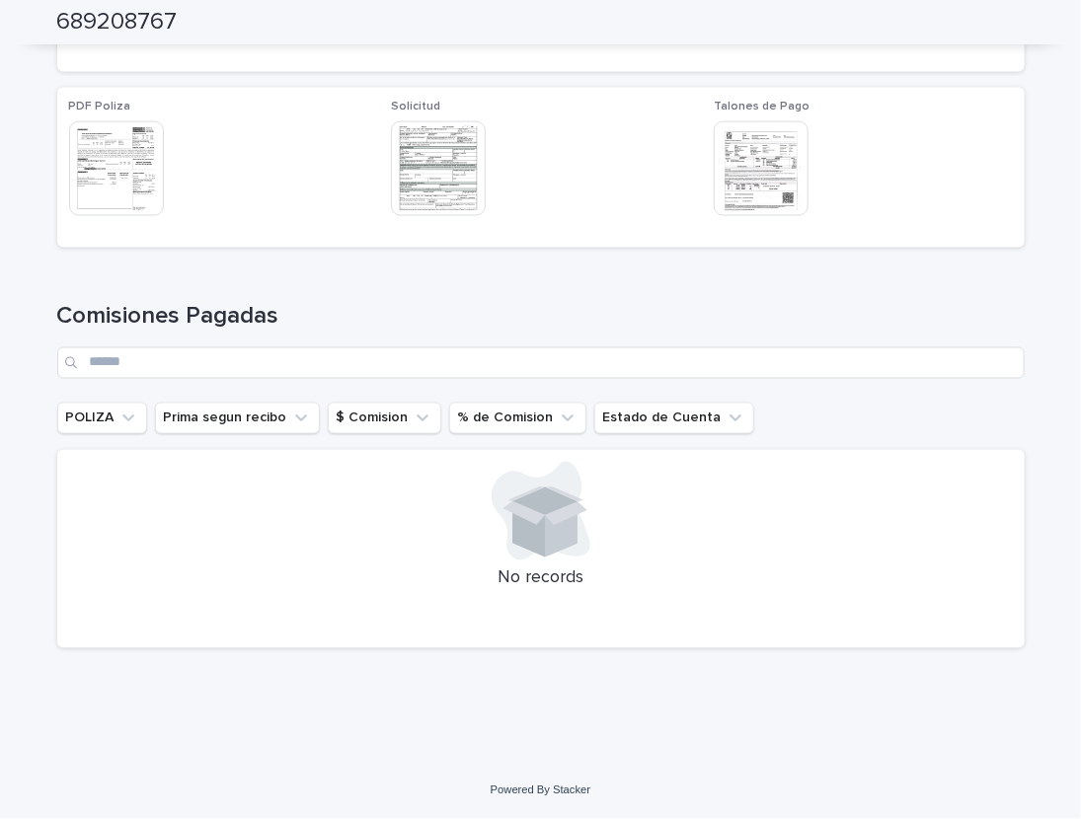
scroll to position [589, 0]
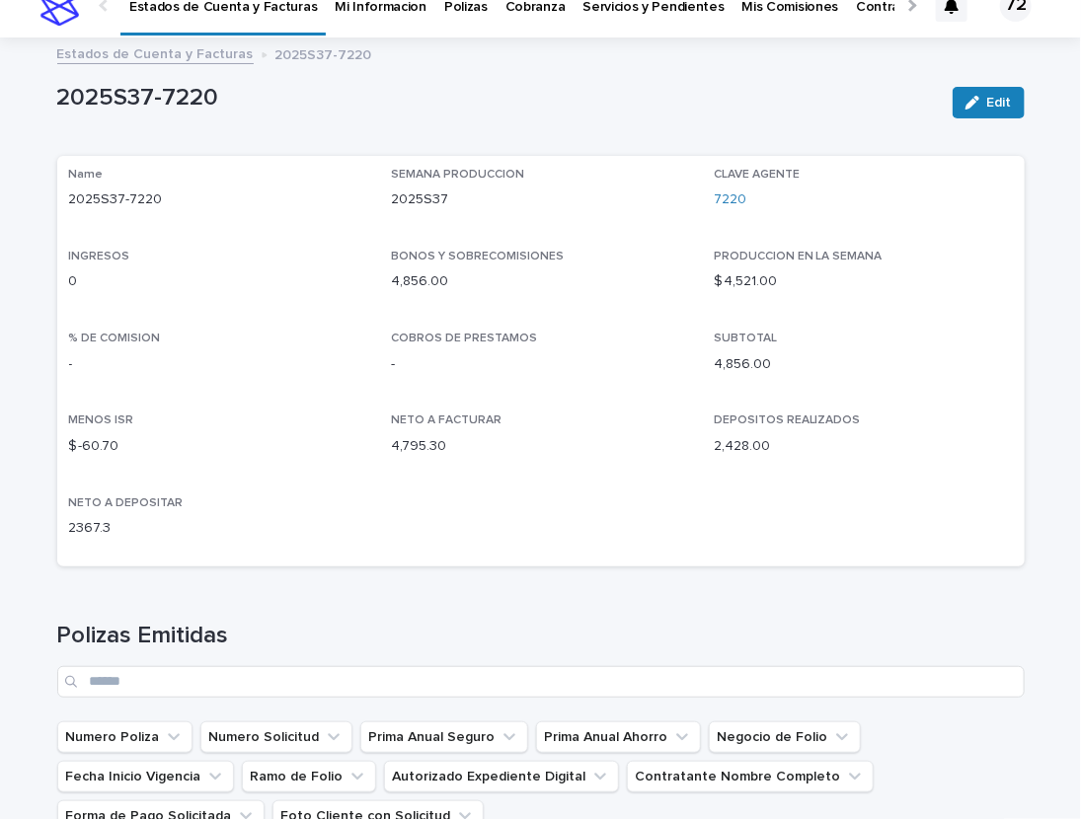
scroll to position [489, 0]
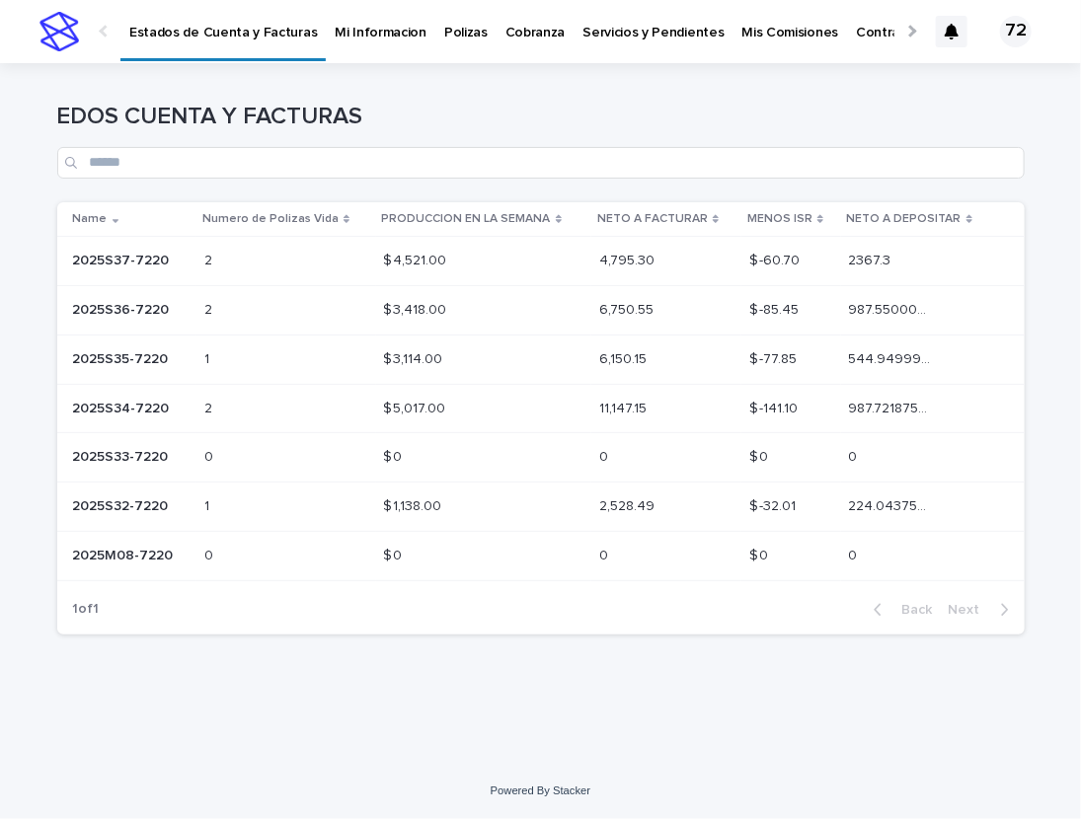
click at [164, 300] on p "2025S36-7220" at bounding box center [123, 308] width 101 height 21
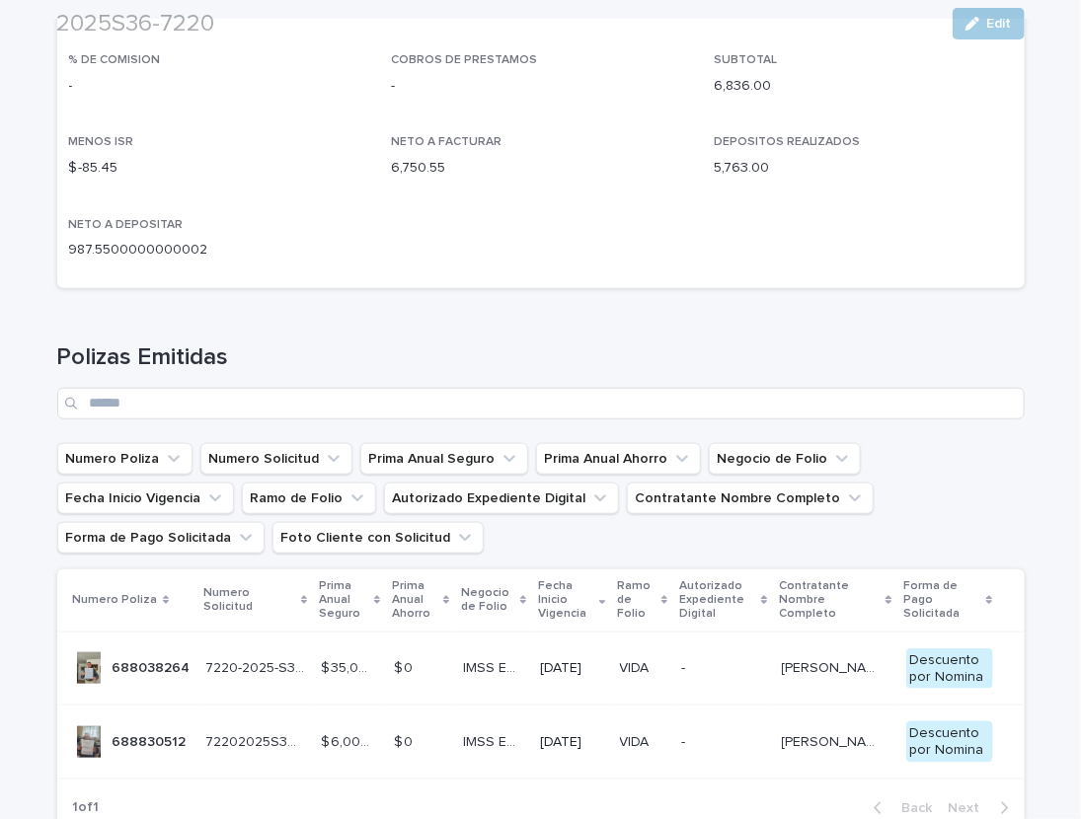
scroll to position [326, 0]
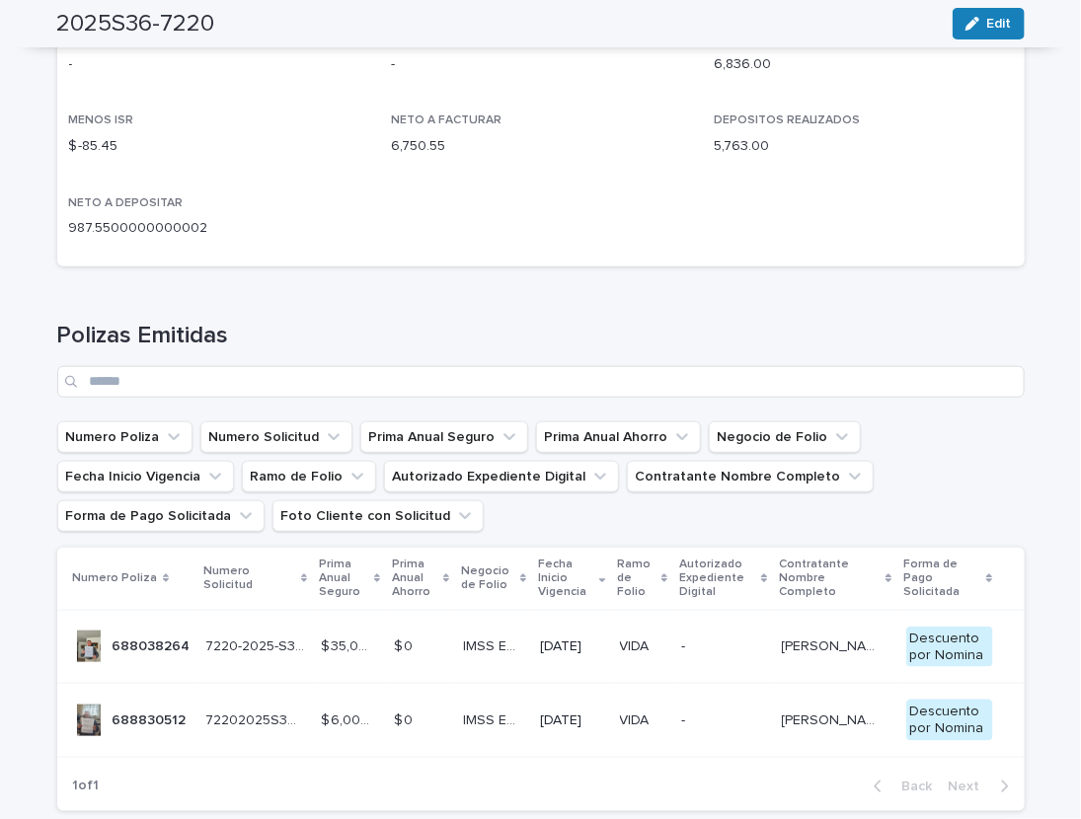
click at [254, 639] on p "7220-2025-S36-01" at bounding box center [257, 645] width 103 height 21
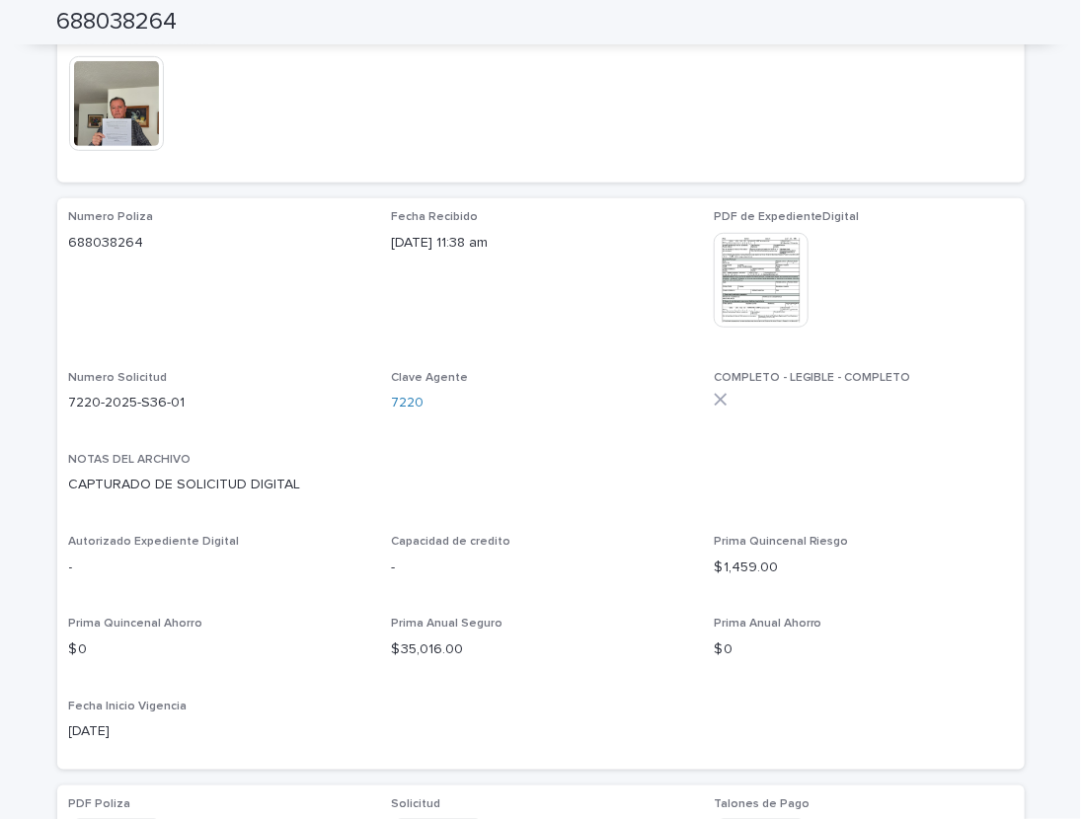
scroll to position [326, 0]
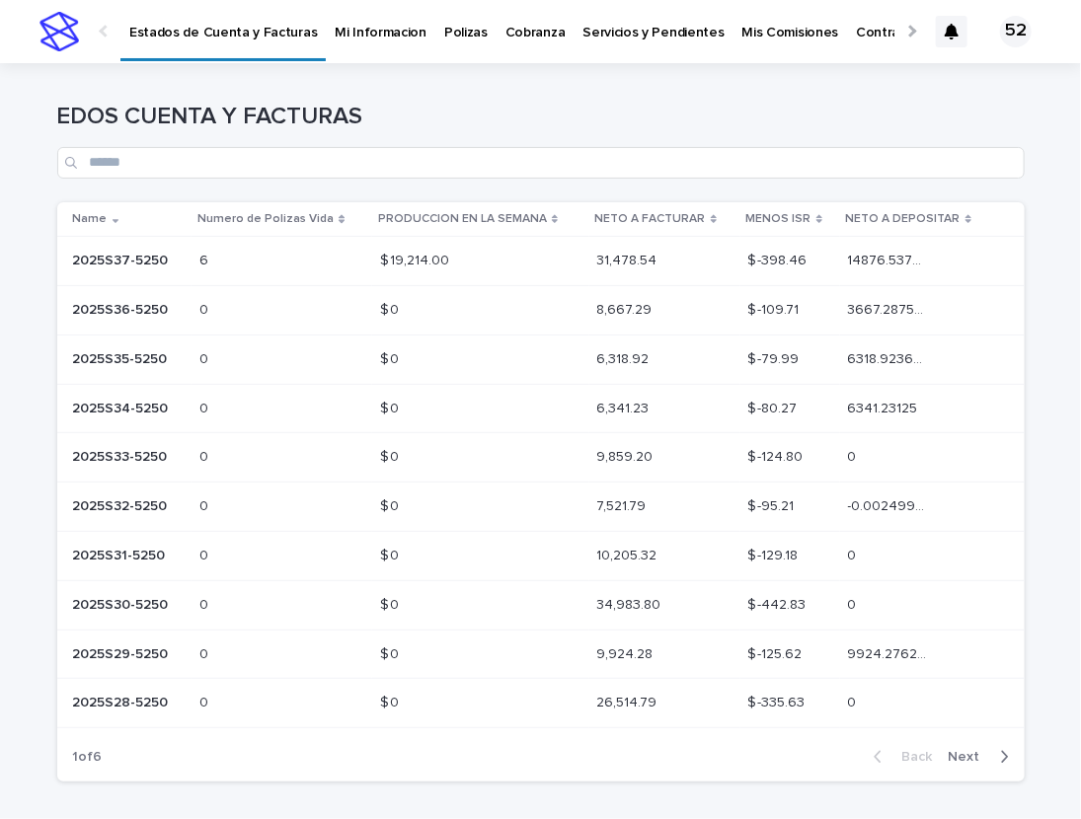
click at [135, 268] on p "2025S37-5250" at bounding box center [123, 259] width 100 height 21
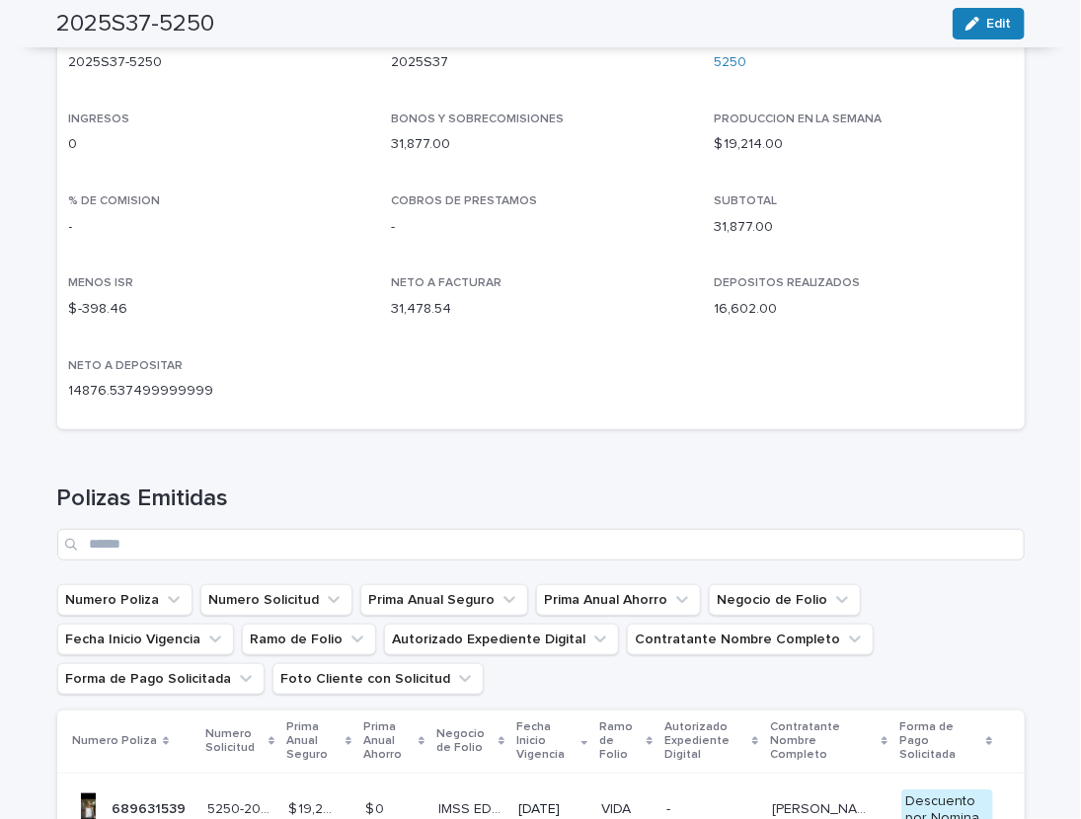
scroll to position [81, 0]
